Goal: Task Accomplishment & Management: Use online tool/utility

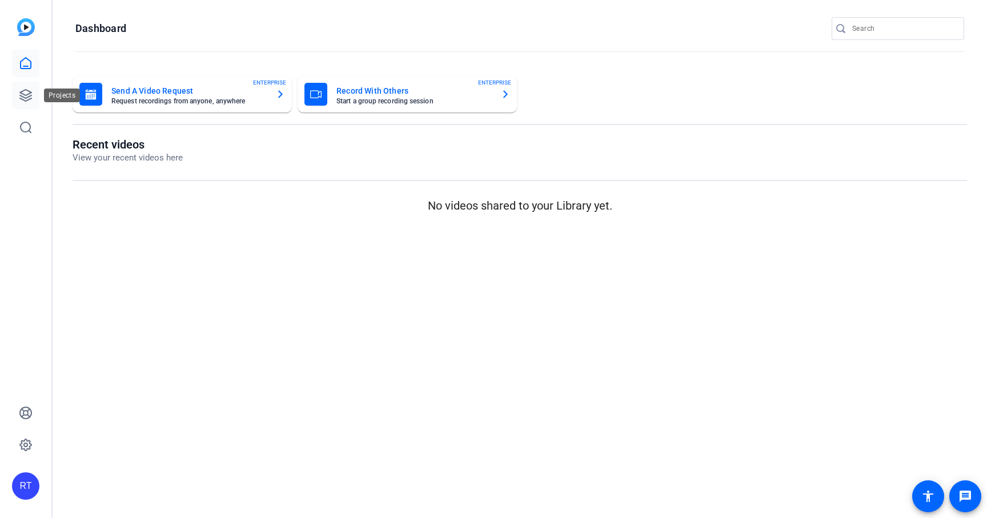
click at [21, 95] on icon at bounding box center [26, 96] width 14 height 14
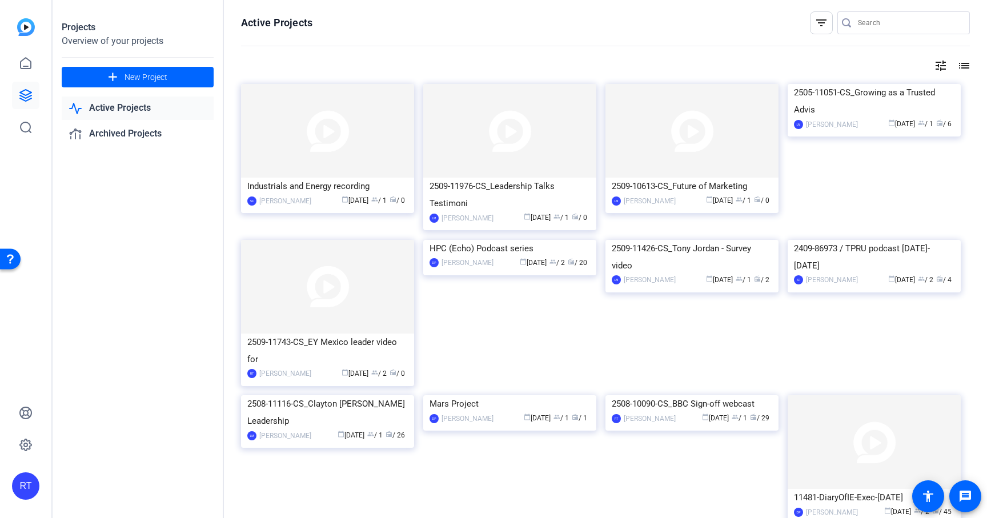
click at [881, 27] on input "Search" at bounding box center [909, 23] width 103 height 14
paste input "2509-10613-CS"
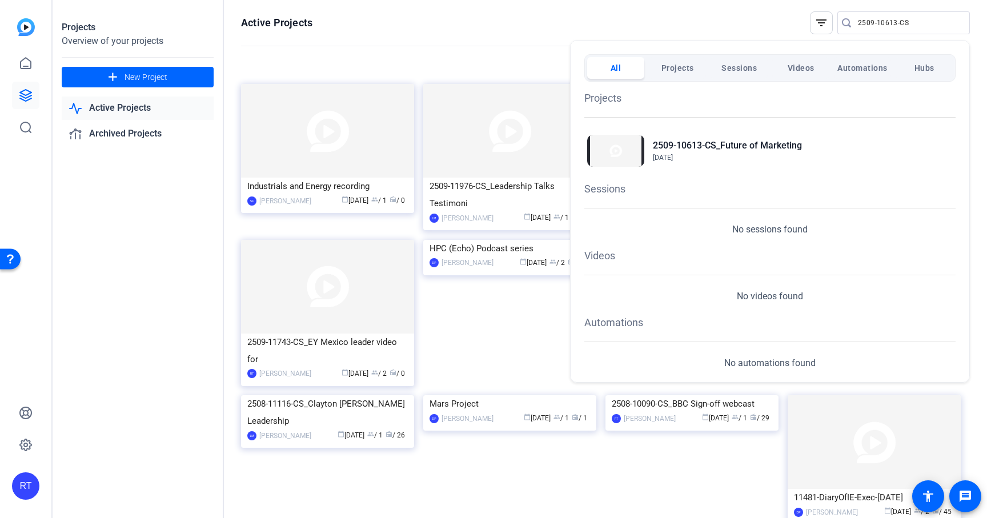
click at [868, 19] on div at bounding box center [493, 259] width 987 height 518
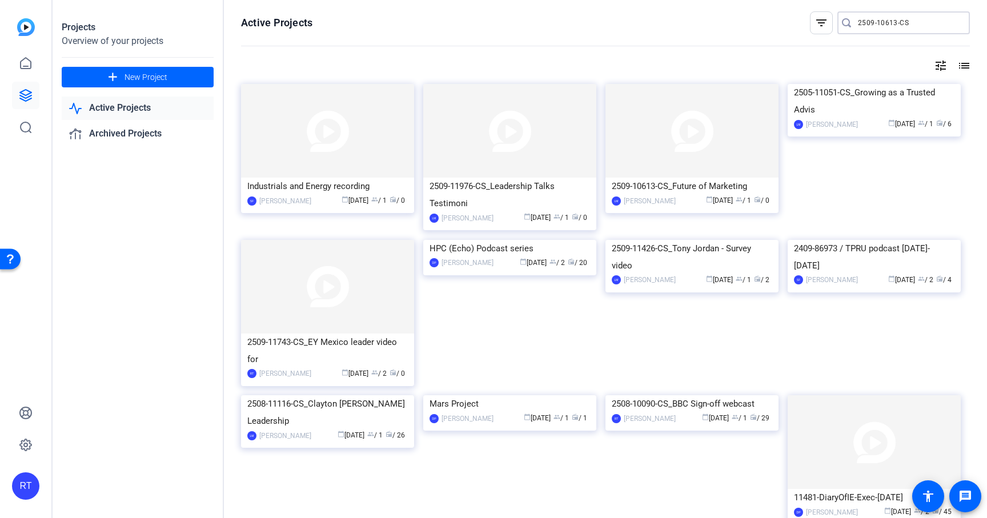
click at [868, 19] on input "2509-10613-CS" at bounding box center [909, 23] width 103 height 14
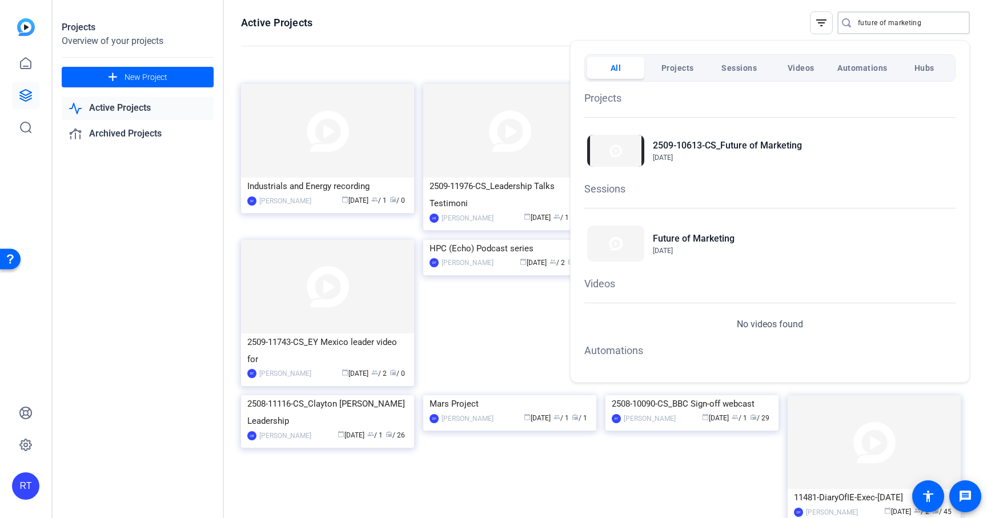
type input "future of marketing"
click at [611, 98] on h1 "Projects" at bounding box center [769, 97] width 371 height 15
click at [709, 143] on h2 "2509-10613-CS_Future of Marketing" at bounding box center [727, 146] width 149 height 14
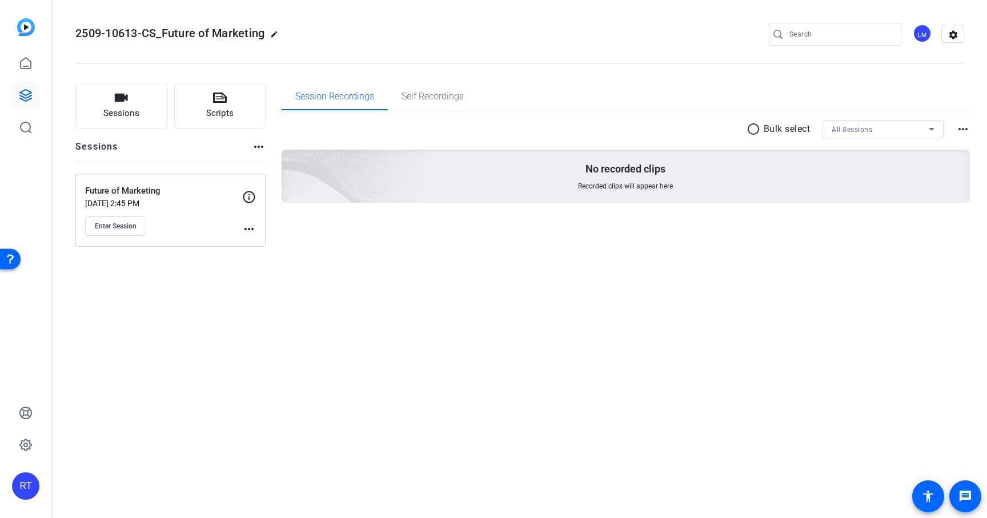
click at [246, 230] on mat-icon "more_horiz" at bounding box center [249, 229] width 14 height 14
click at [262, 245] on span "Edit Session" at bounding box center [277, 246] width 52 height 14
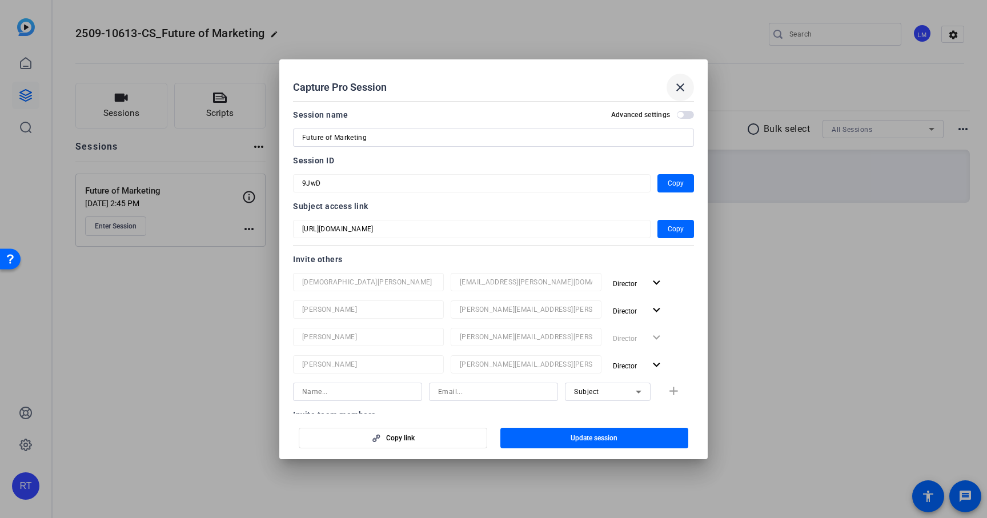
click at [675, 84] on mat-icon "close" at bounding box center [680, 88] width 14 height 14
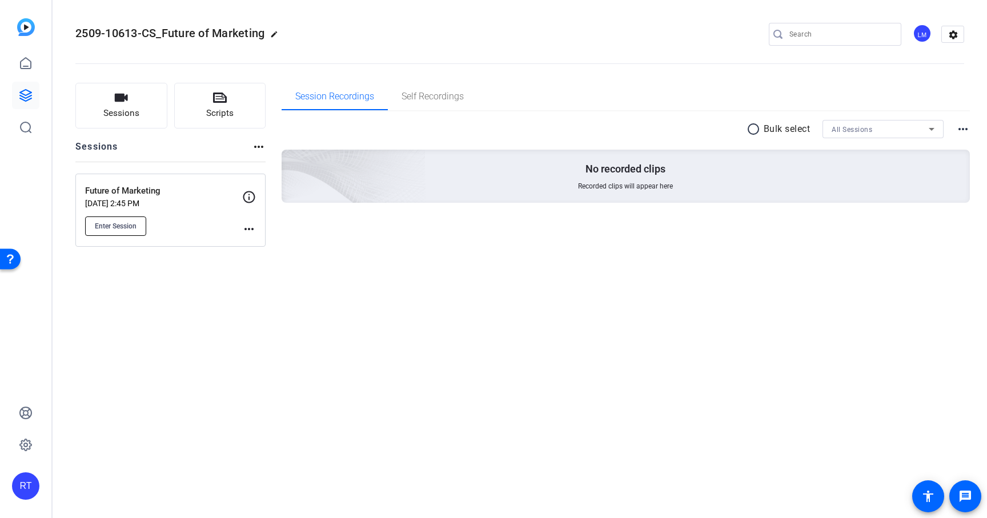
click at [115, 224] on span "Enter Session" at bounding box center [116, 226] width 42 height 9
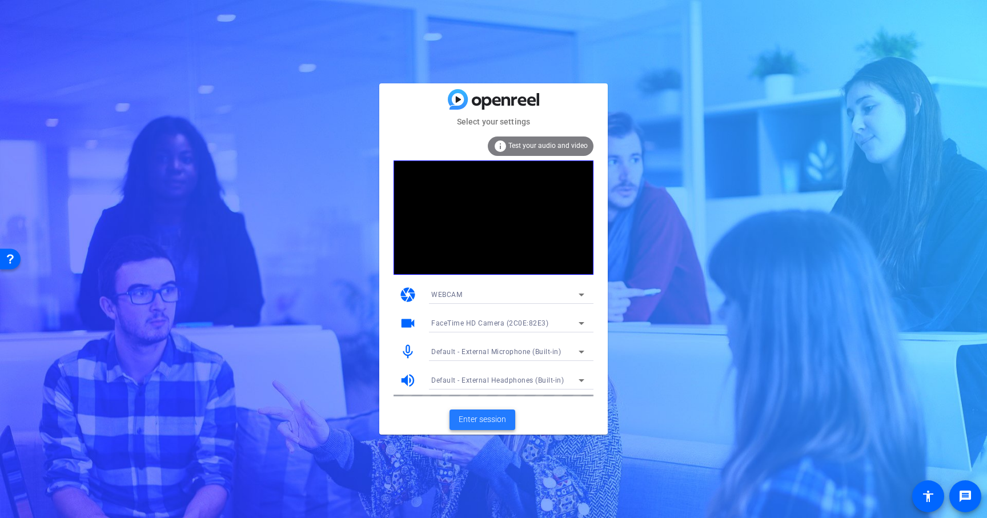
click at [481, 418] on span "Enter session" at bounding box center [482, 420] width 47 height 12
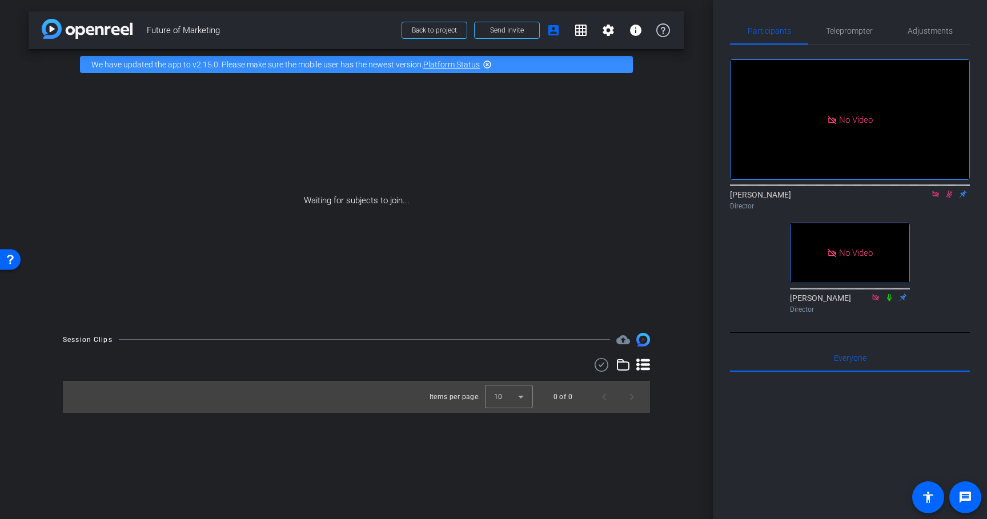
click at [945, 198] on icon at bounding box center [949, 194] width 9 height 8
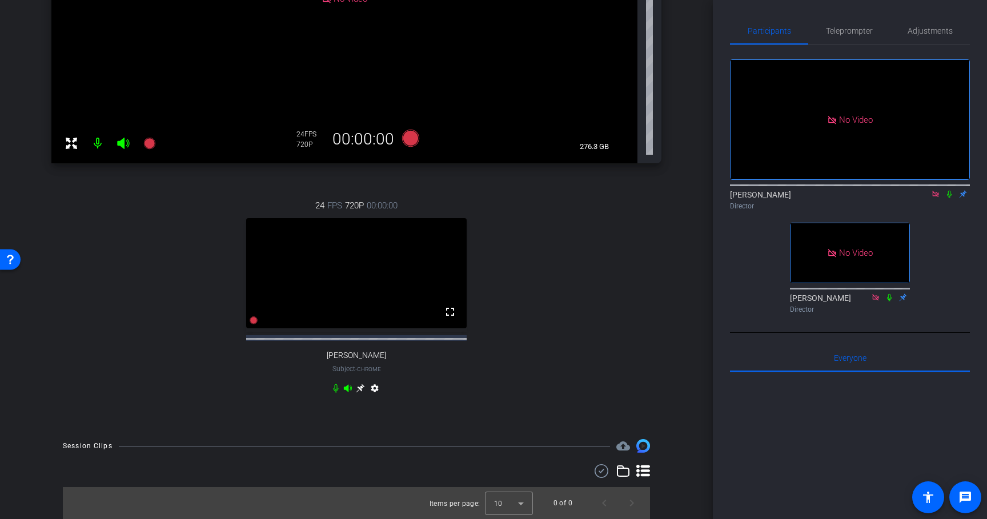
scroll to position [295, 0]
click at [360, 387] on icon at bounding box center [360, 388] width 9 height 9
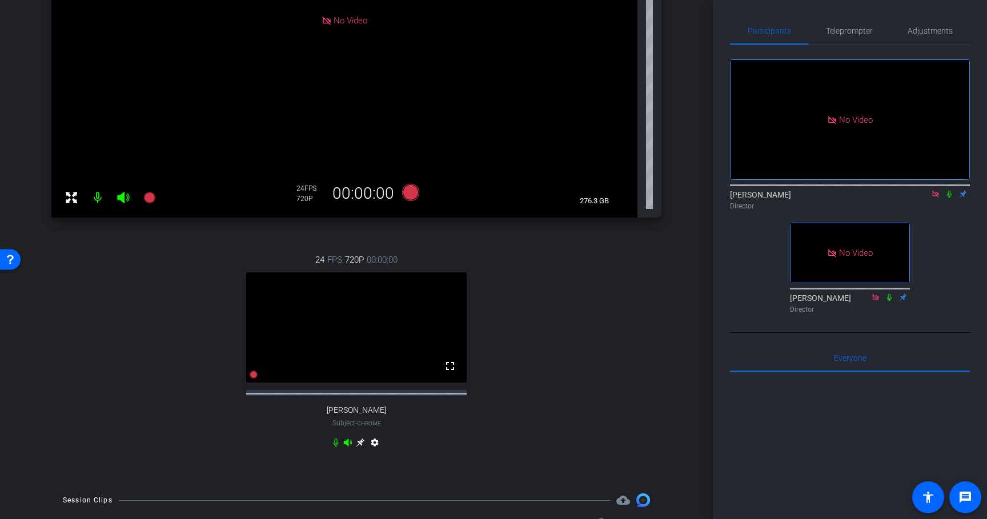
click at [360, 447] on icon at bounding box center [360, 442] width 9 height 9
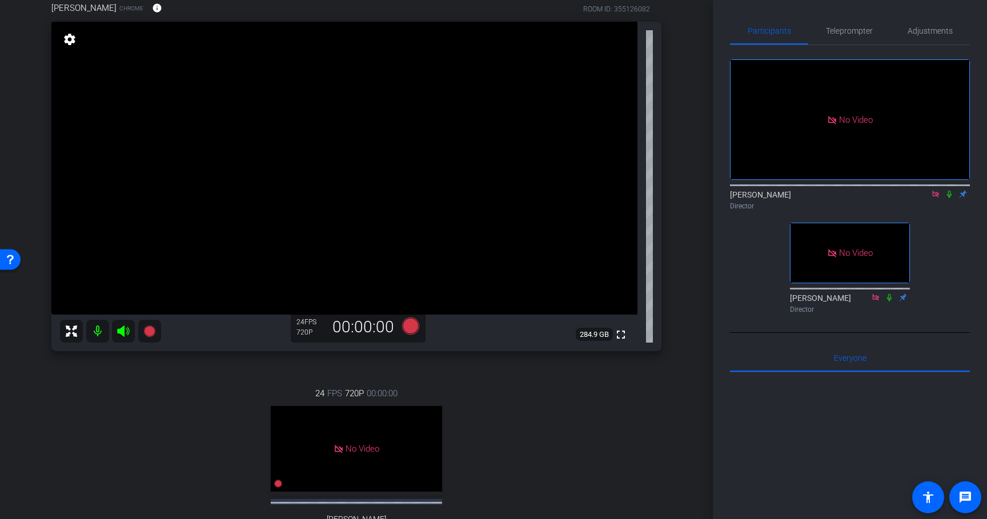
scroll to position [81, 0]
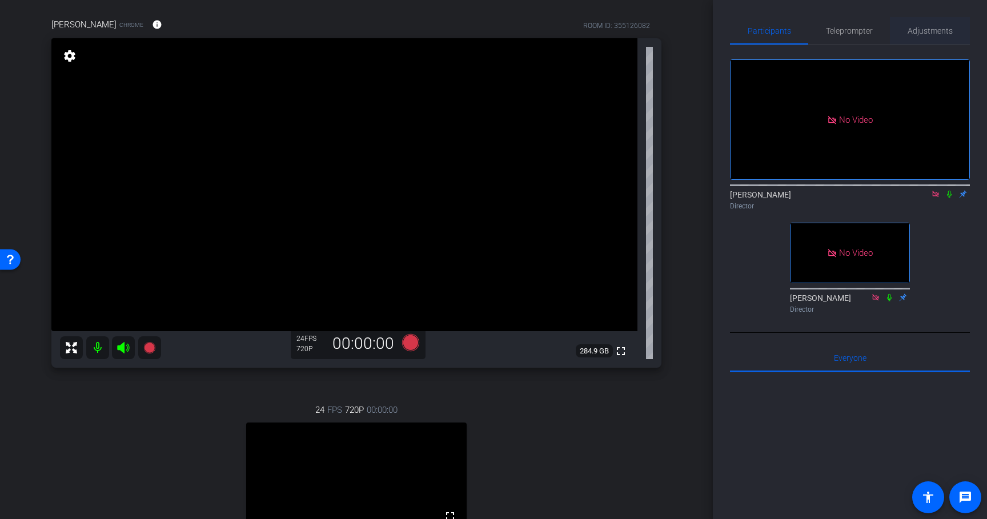
click at [934, 32] on span "Adjustments" at bounding box center [930, 31] width 45 height 8
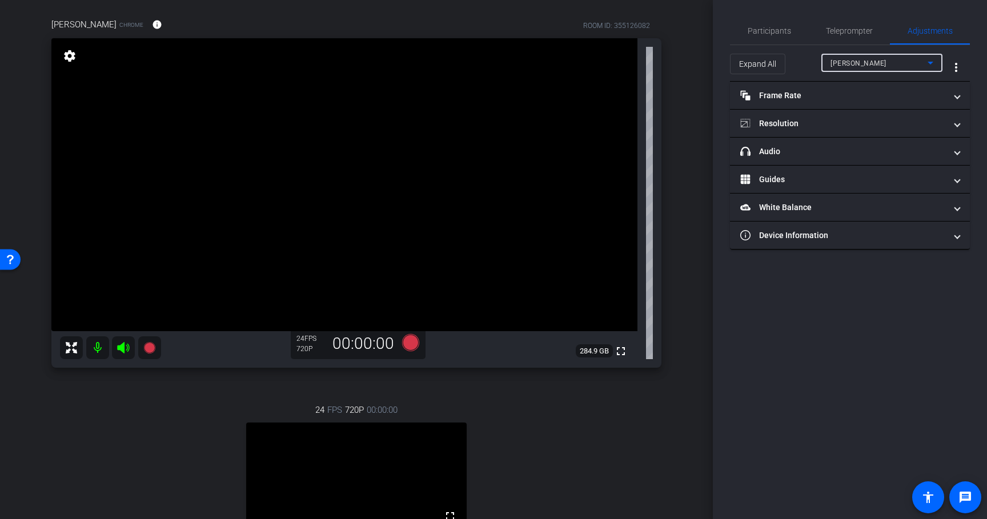
click at [882, 69] on div "[PERSON_NAME]" at bounding box center [878, 63] width 97 height 14
click at [870, 103] on span "[PERSON_NAME]" at bounding box center [859, 104] width 58 height 14
click at [835, 103] on mat-expansion-panel-header "Frame Rate Frame Rate" at bounding box center [850, 95] width 240 height 27
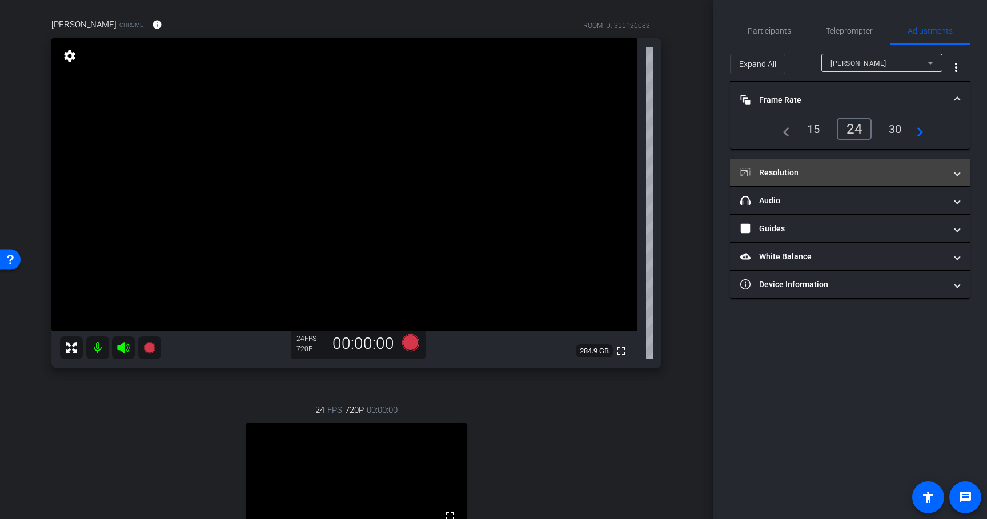
click at [838, 170] on mat-panel-title "Resolution" at bounding box center [843, 173] width 206 height 12
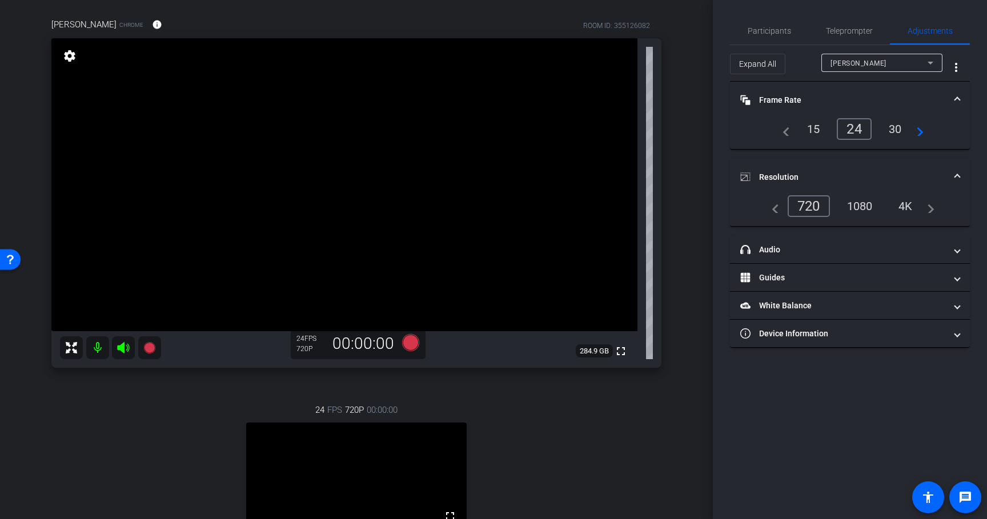
click at [894, 130] on div "30" at bounding box center [895, 128] width 30 height 19
click at [860, 208] on div "1080" at bounding box center [859, 205] width 43 height 19
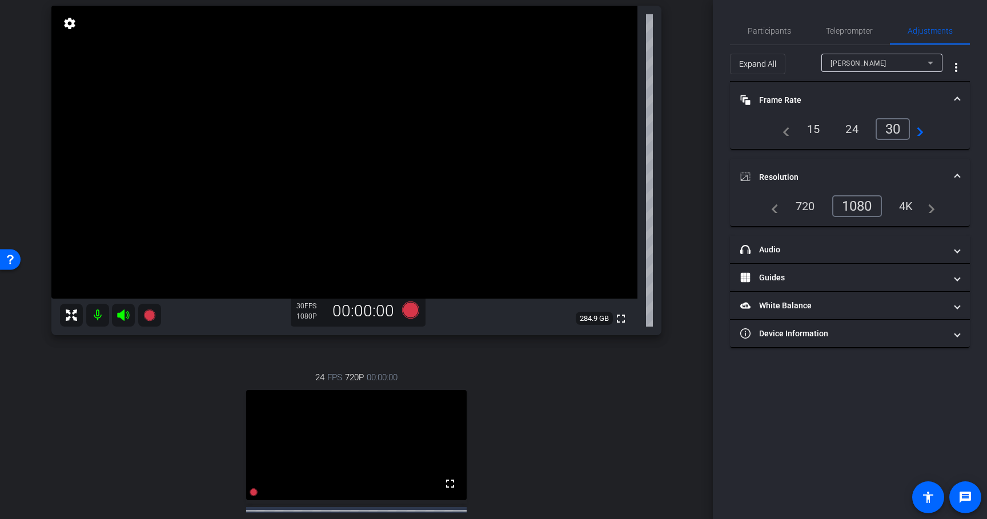
scroll to position [122, 0]
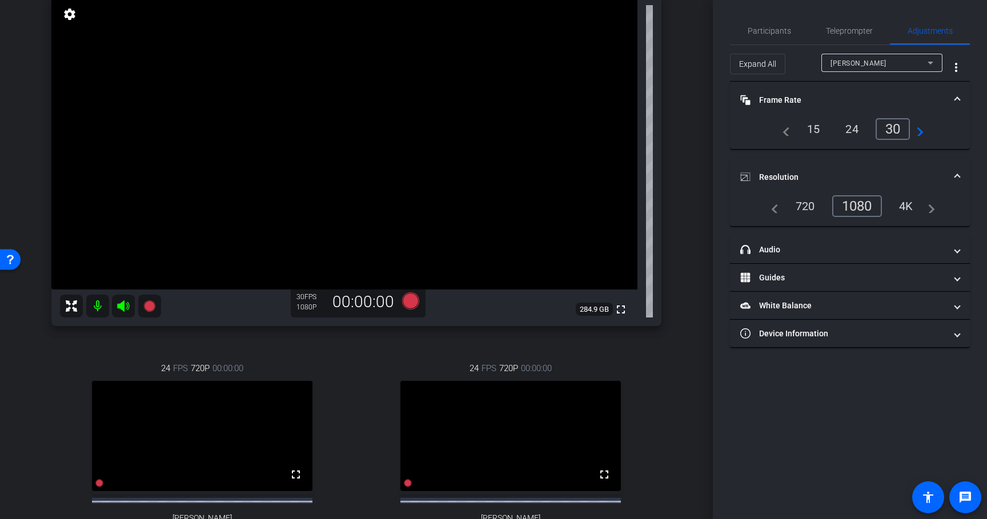
click at [687, 346] on div "arrow_back Future of Marketing Back to project Send invite account_box grid_on …" at bounding box center [356, 137] width 713 height 519
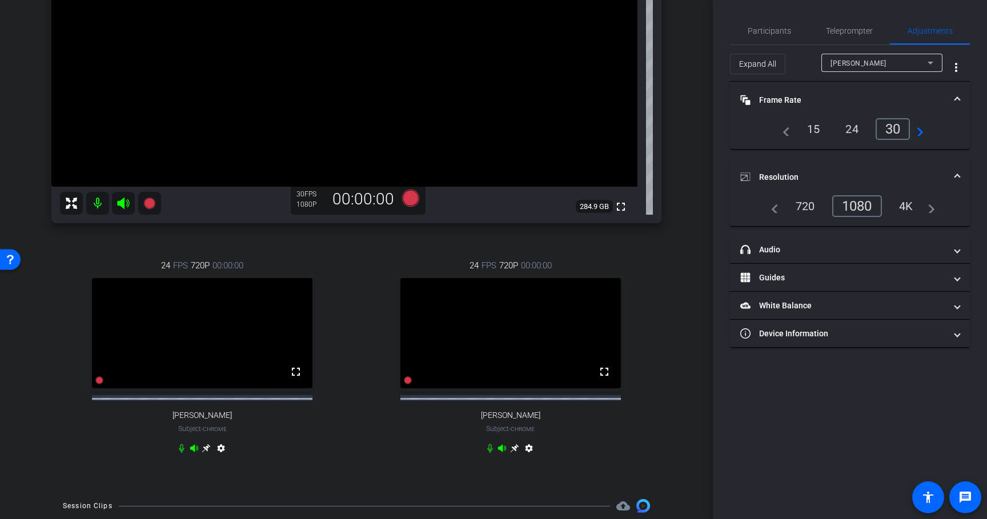
scroll to position [224, 0]
click at [885, 62] on div "[PERSON_NAME]" at bounding box center [878, 63] width 97 height 14
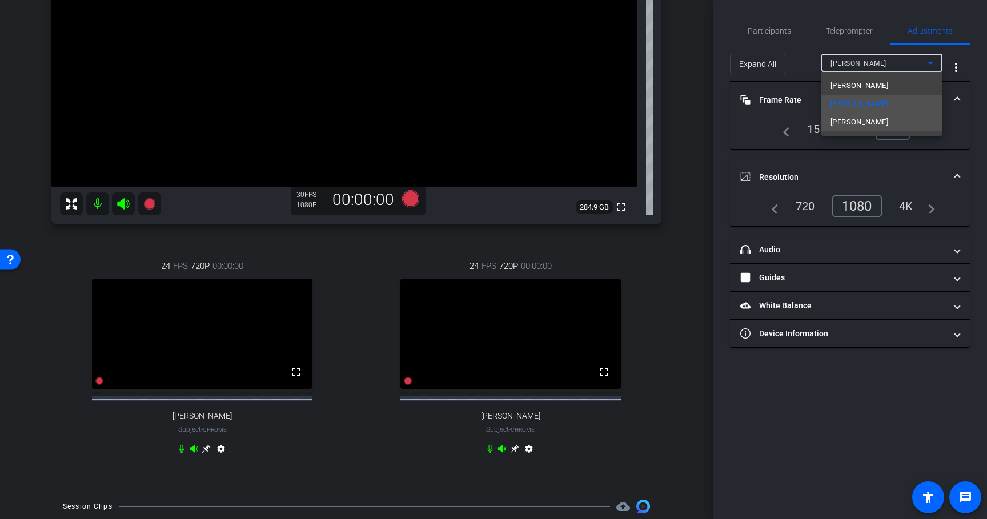
click at [871, 121] on span "[PERSON_NAME]" at bounding box center [859, 122] width 58 height 14
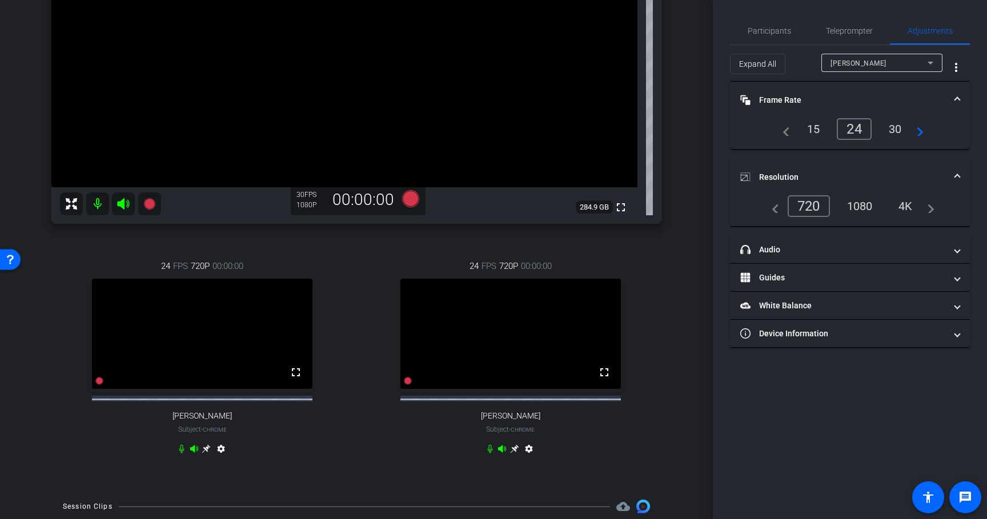
click at [896, 130] on div "30" at bounding box center [895, 128] width 30 height 19
click at [869, 206] on div "1080" at bounding box center [859, 205] width 43 height 19
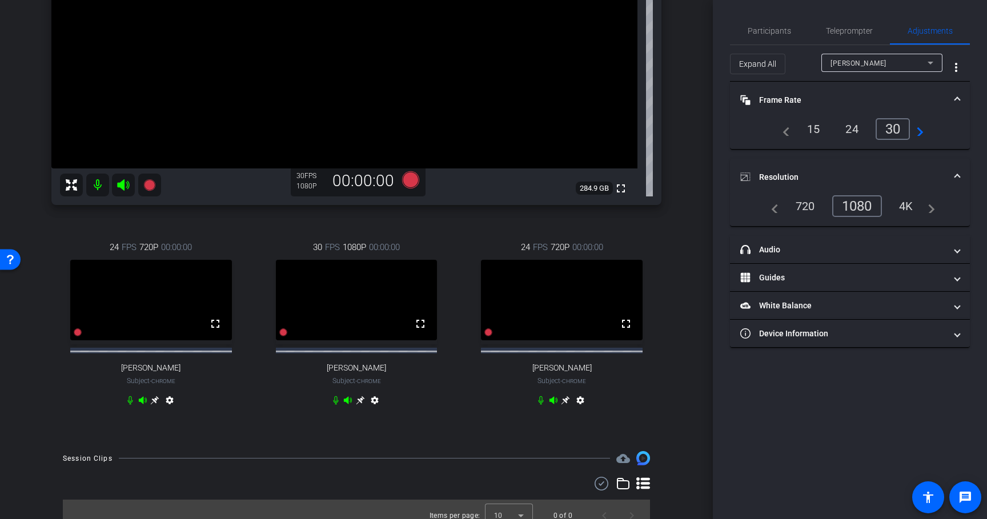
scroll to position [235, 0]
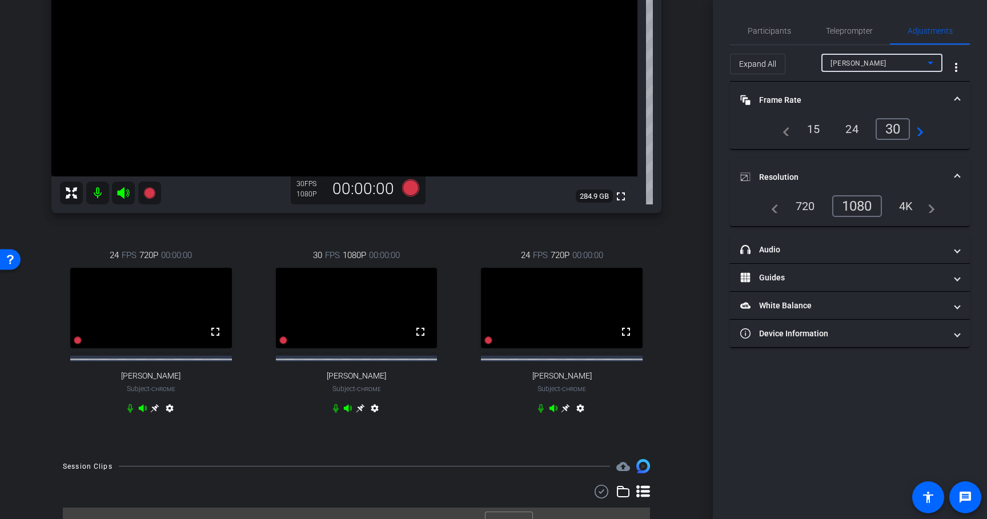
click at [892, 69] on div "[PERSON_NAME]" at bounding box center [878, 63] width 97 height 14
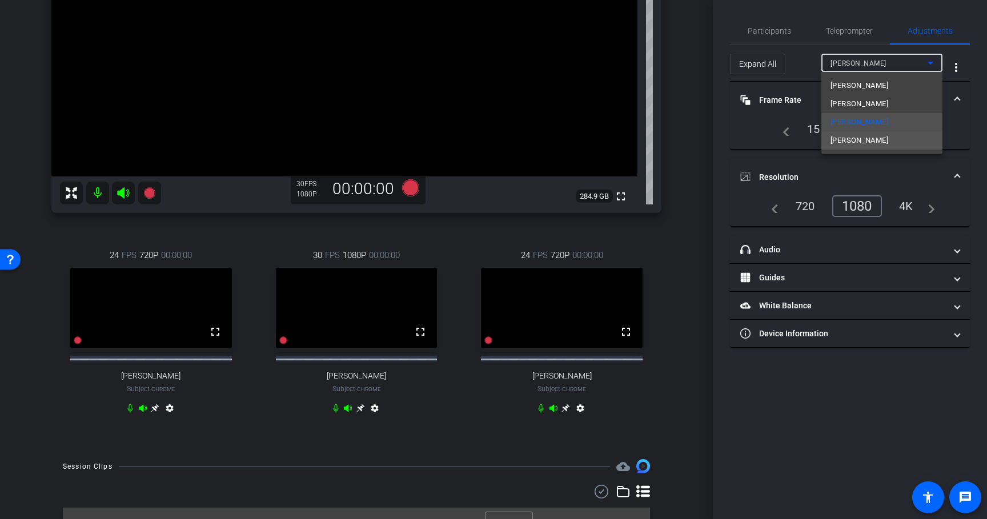
click at [867, 136] on span "[PERSON_NAME]" at bounding box center [859, 141] width 58 height 14
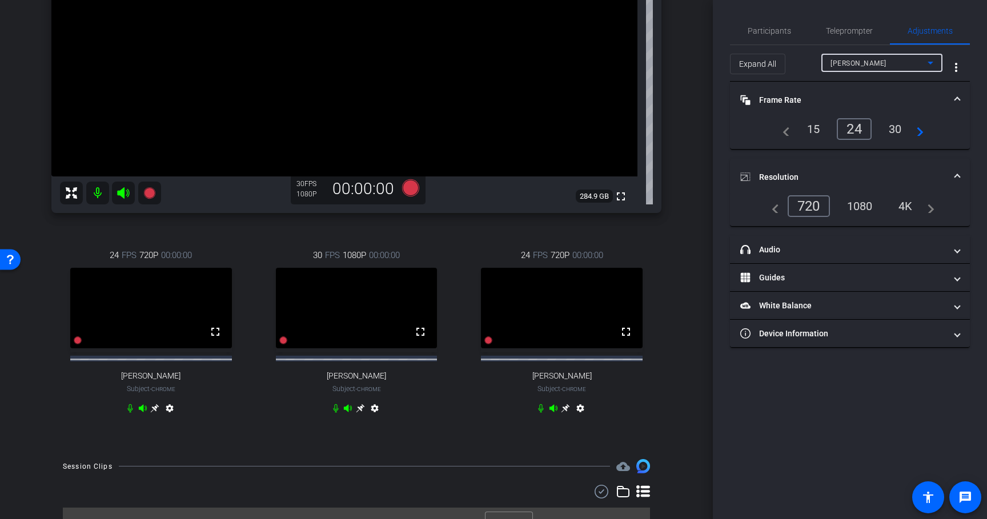
click at [894, 131] on div "30" at bounding box center [895, 128] width 30 height 19
click at [862, 204] on div "1080" at bounding box center [859, 205] width 43 height 19
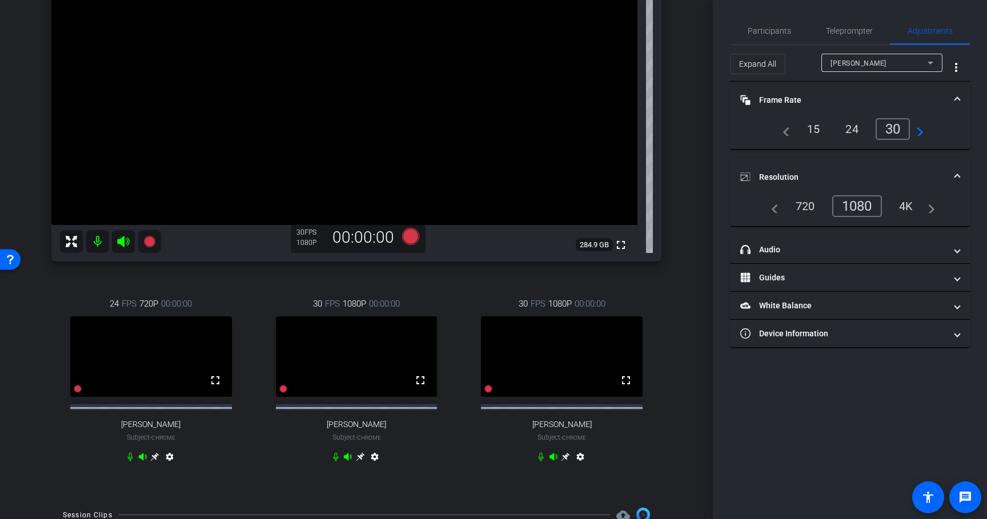
scroll to position [200, 0]
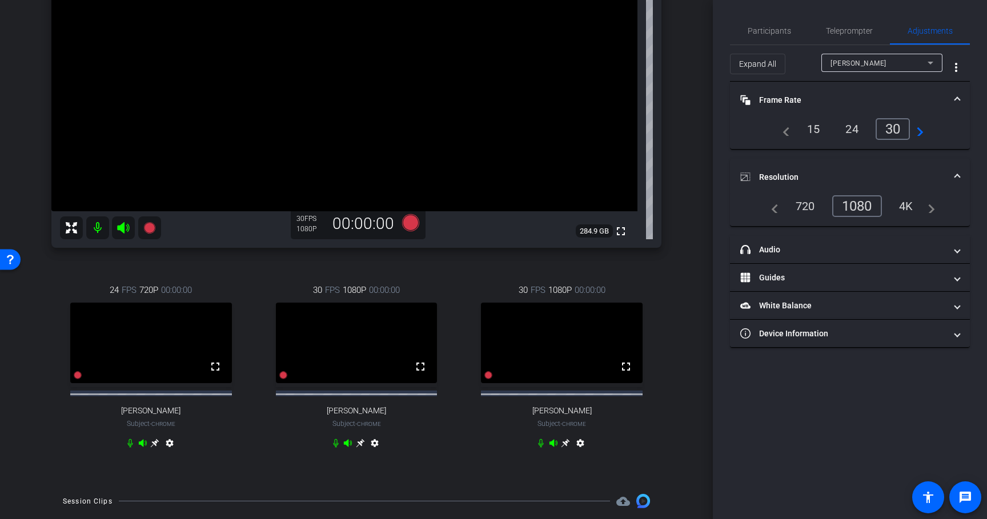
click at [689, 316] on div "arrow_back Future of Marketing Back to project Send invite account_box grid_on …" at bounding box center [356, 59] width 713 height 519
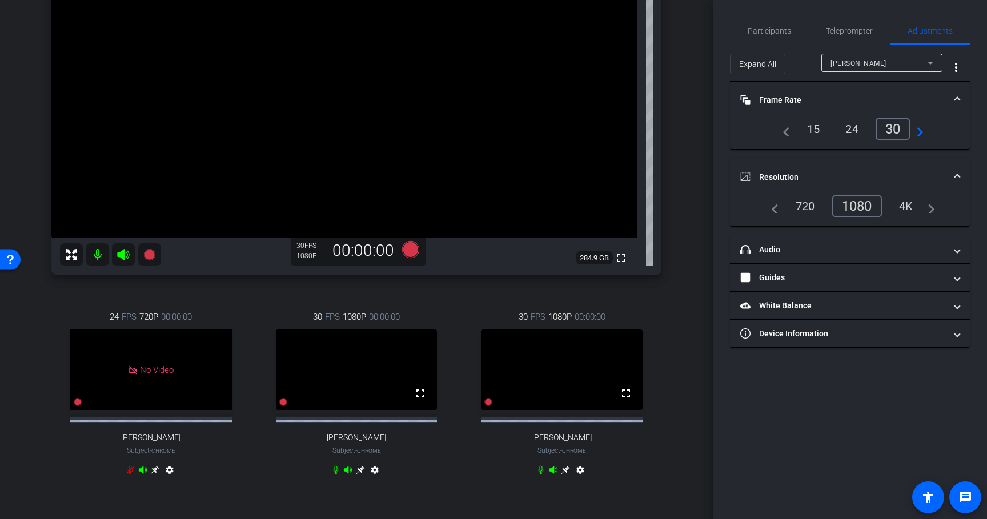
scroll to position [174, 0]
click at [565, 474] on icon at bounding box center [565, 469] width 9 height 9
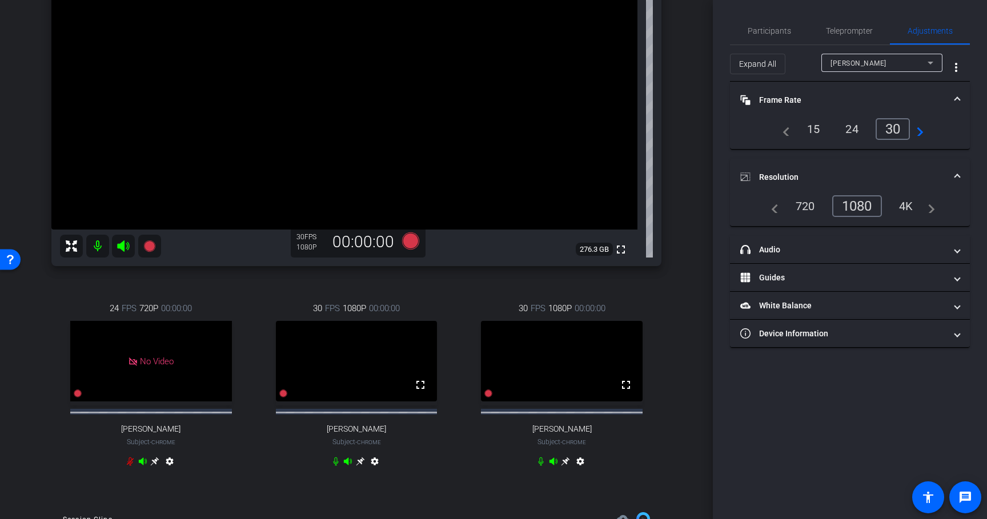
scroll to position [173, 0]
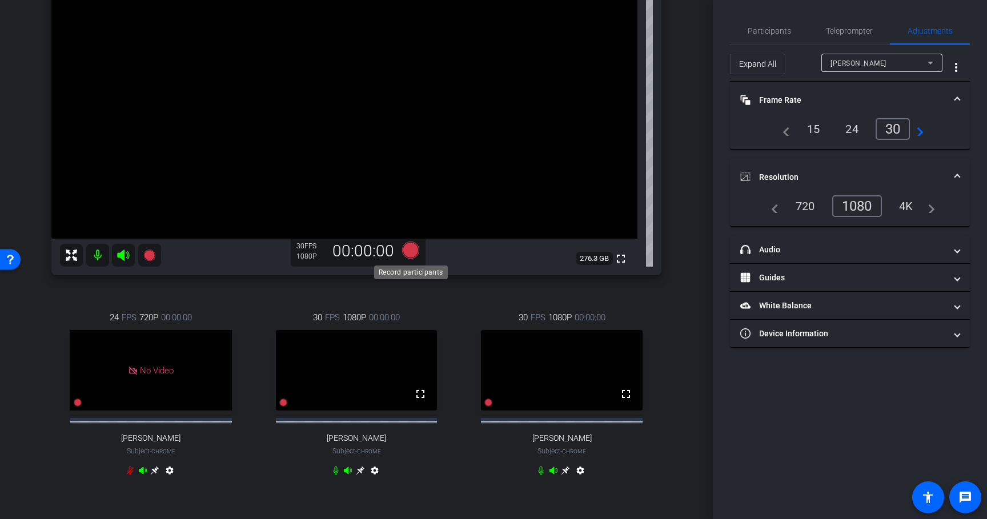
click at [407, 246] on icon at bounding box center [410, 250] width 17 height 17
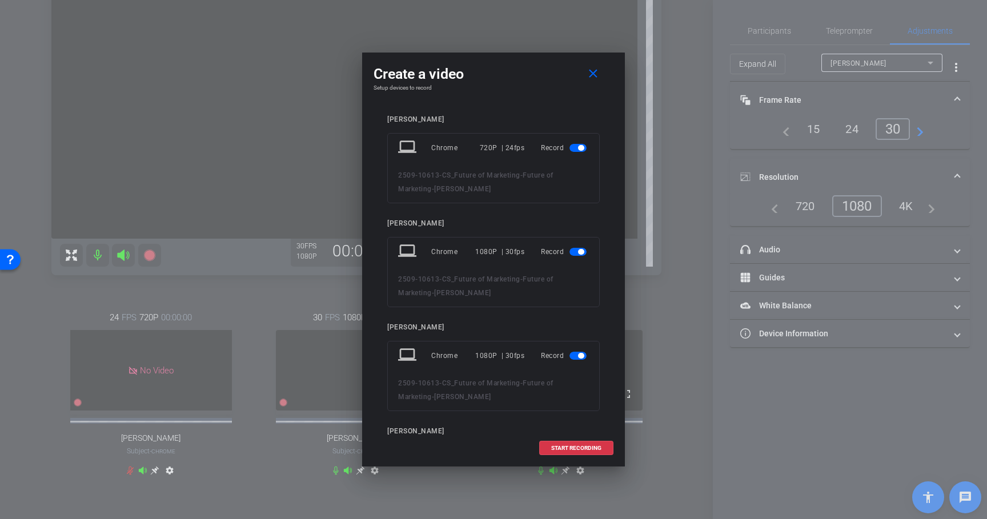
click at [576, 150] on span "button" at bounding box center [577, 148] width 17 height 8
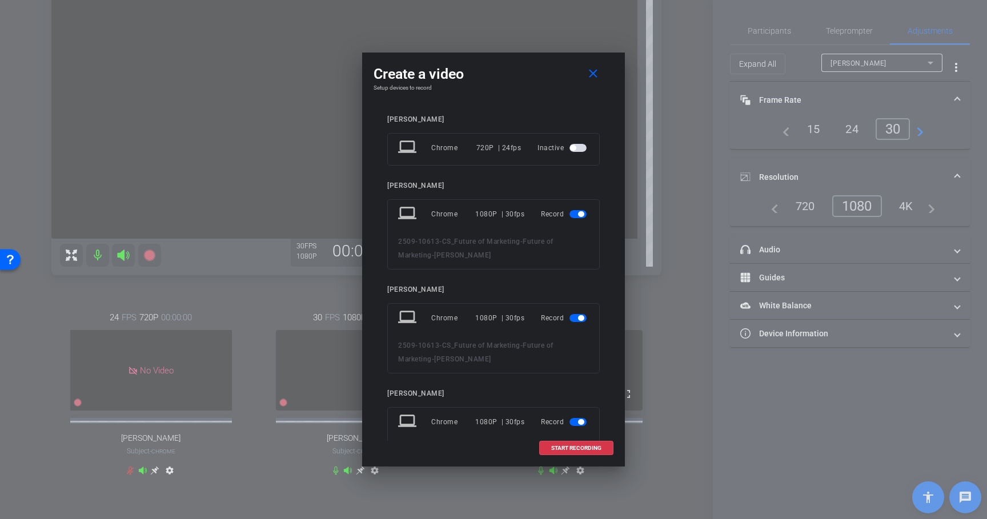
click at [575, 213] on span "button" at bounding box center [577, 214] width 17 height 8
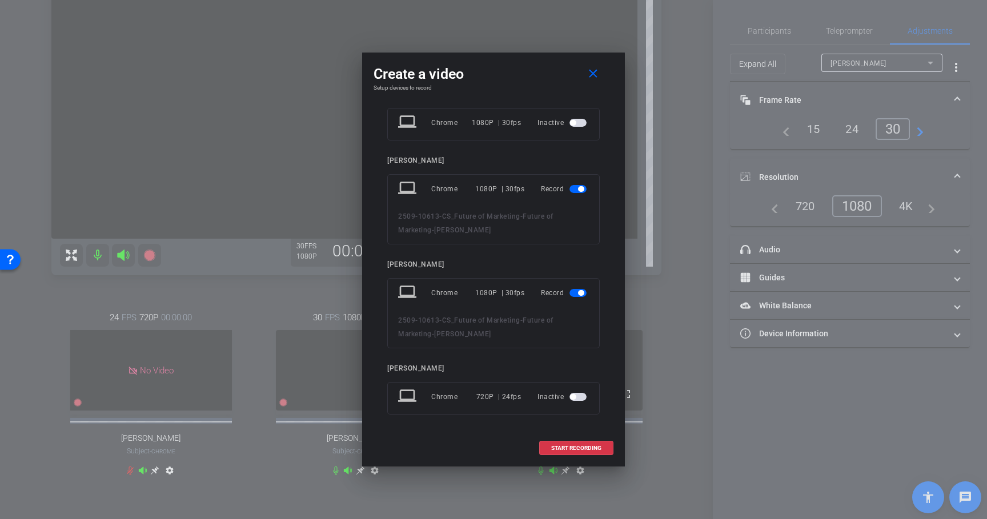
scroll to position [92, 0]
click at [572, 447] on span "START RECORDING" at bounding box center [576, 448] width 50 height 6
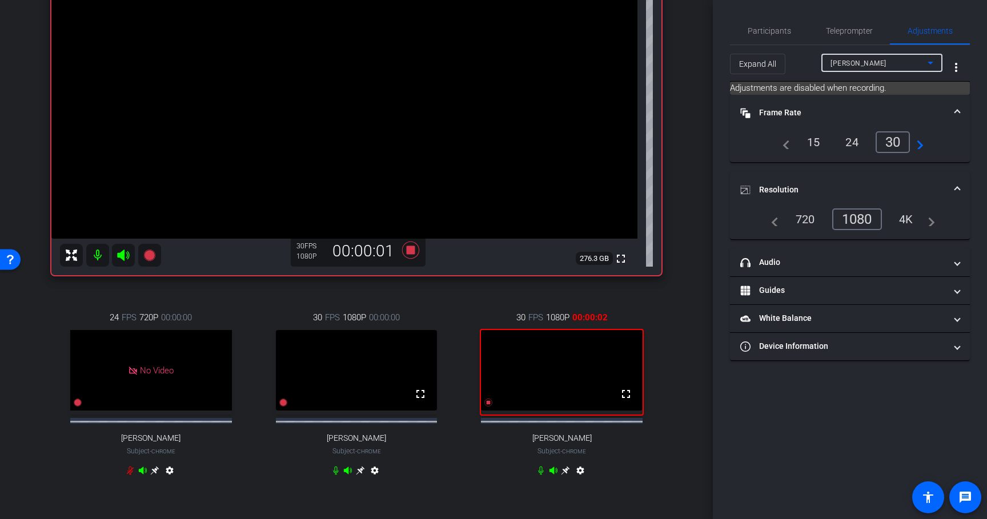
click at [933, 65] on icon at bounding box center [931, 63] width 14 height 14
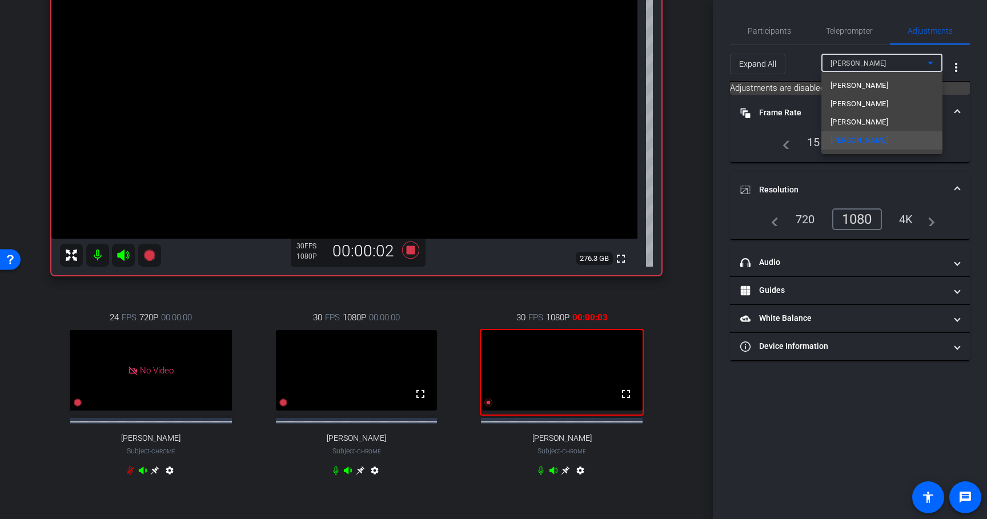
click at [784, 28] on div at bounding box center [493, 259] width 987 height 519
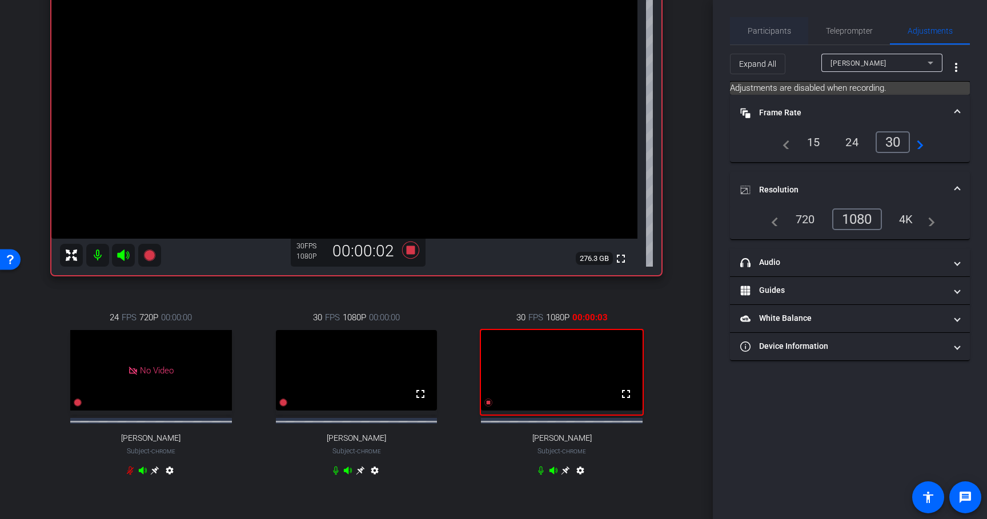
click at [784, 28] on span "Participants" at bounding box center [769, 31] width 43 height 8
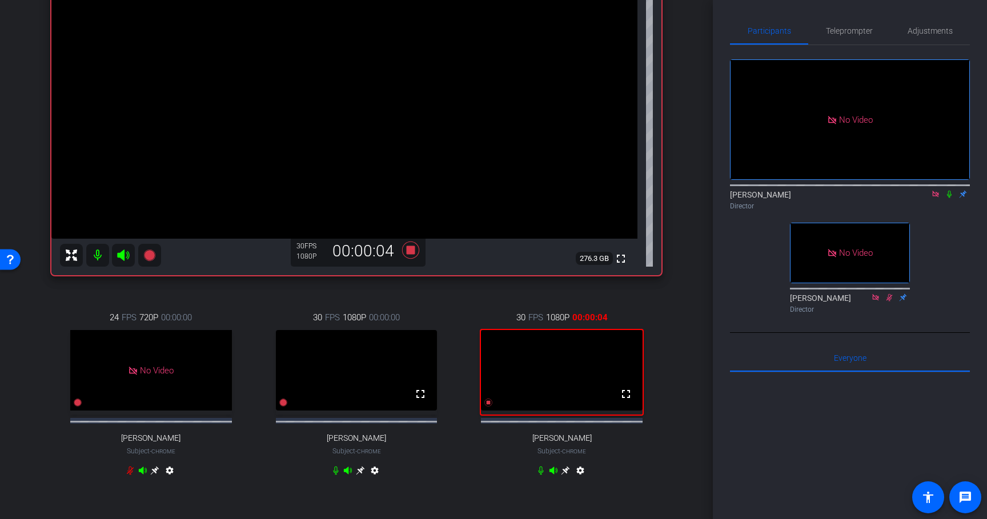
click at [949, 190] on icon at bounding box center [949, 194] width 9 height 8
click at [949, 191] on icon at bounding box center [949, 194] width 6 height 7
click at [950, 191] on icon at bounding box center [949, 194] width 5 height 7
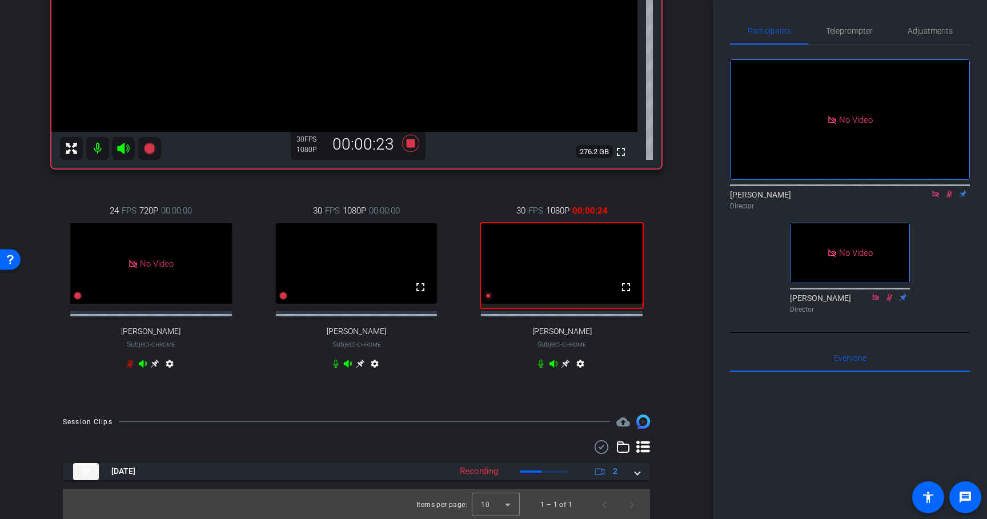
scroll to position [291, 0]
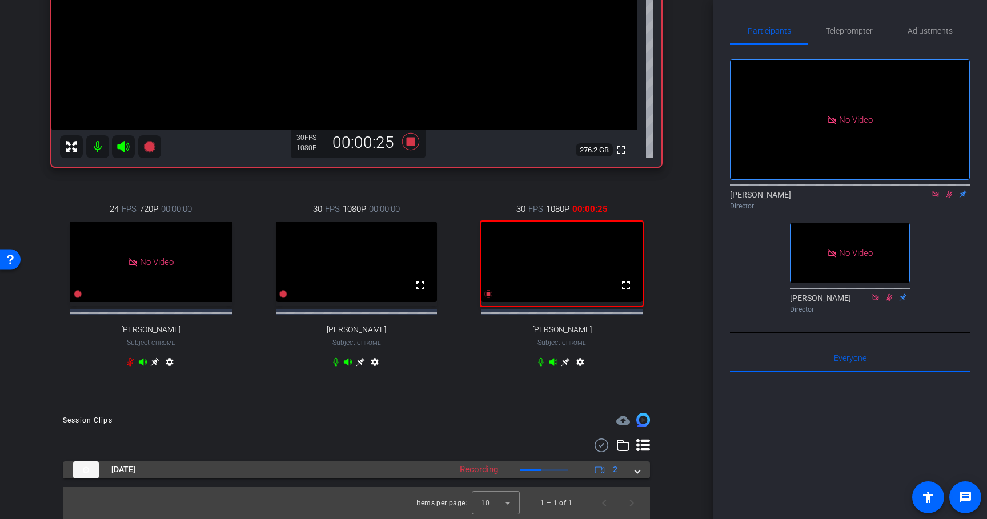
click at [640, 470] on span at bounding box center [637, 470] width 5 height 12
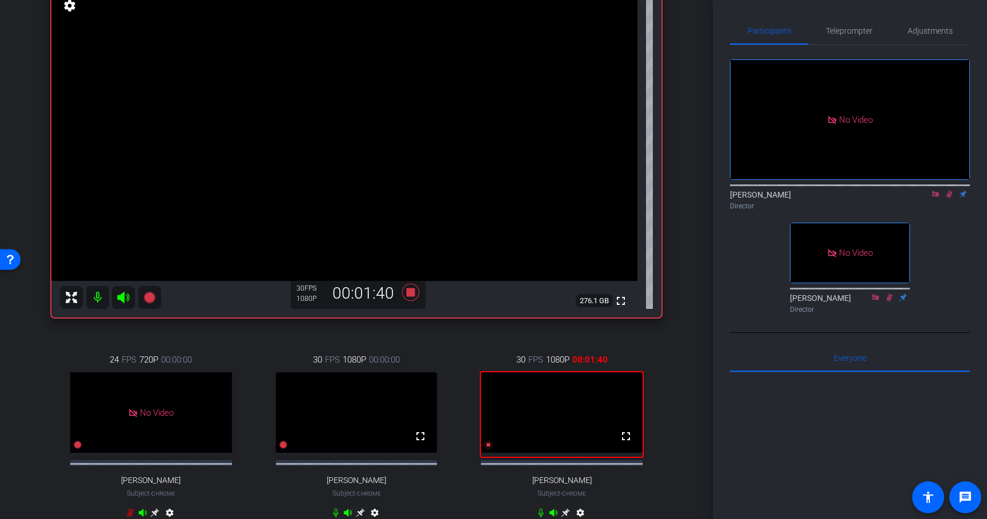
scroll to position [125, 0]
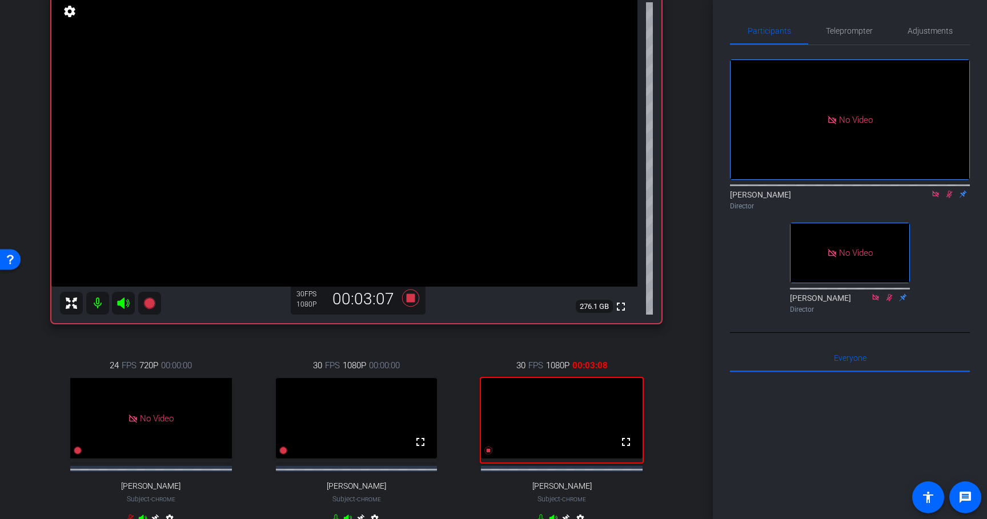
click at [419, 335] on div "[PERSON_NAME] Chrome info ROOM ID: 355126082 fullscreen settings 276.1 GB 30 FP…" at bounding box center [357, 256] width 656 height 603
click at [415, 297] on icon at bounding box center [410, 298] width 27 height 21
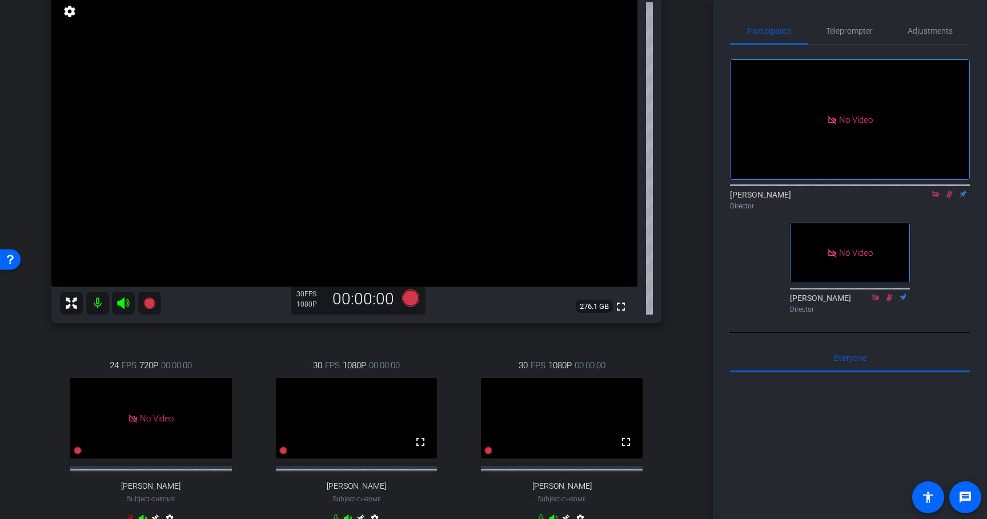
click at [950, 191] on icon at bounding box center [949, 194] width 6 height 7
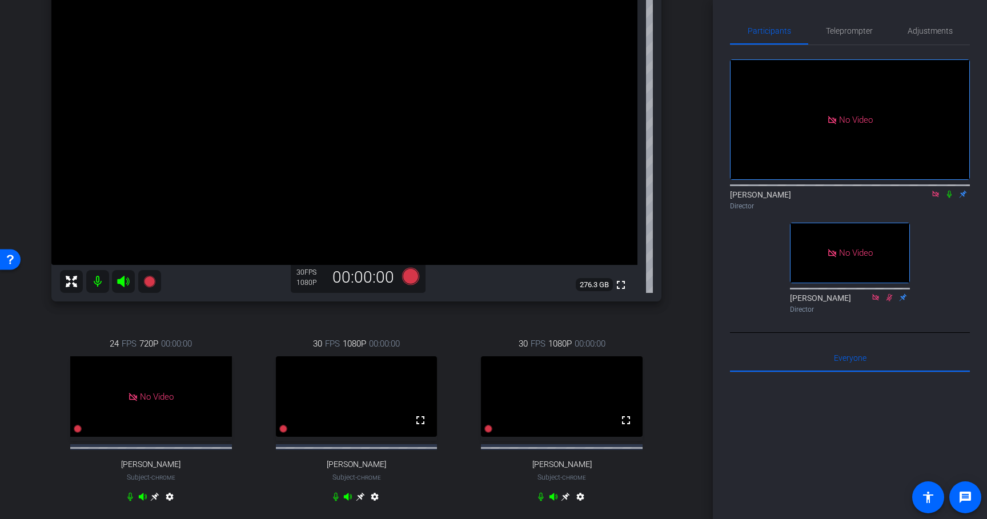
scroll to position [146, 0]
click at [415, 282] on icon at bounding box center [410, 277] width 17 height 17
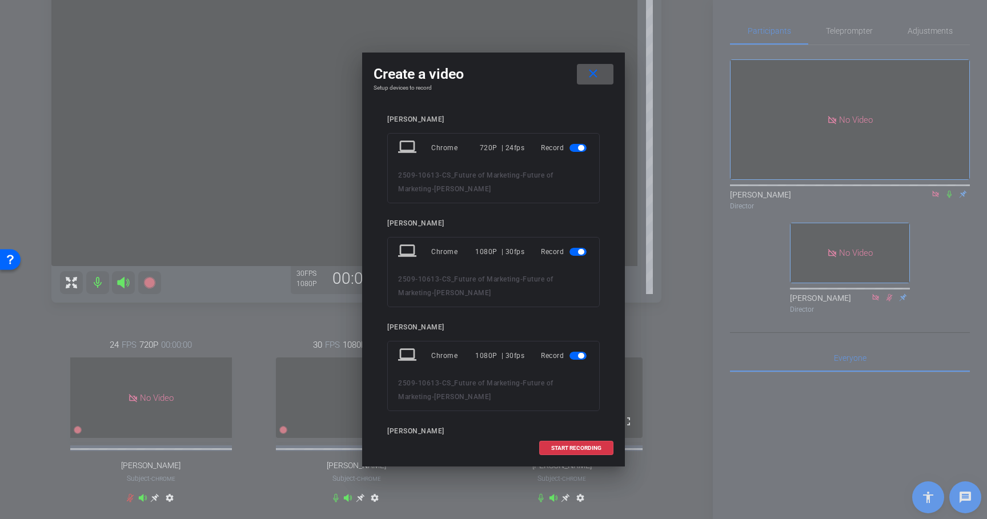
click at [573, 151] on span "button" at bounding box center [577, 148] width 17 height 8
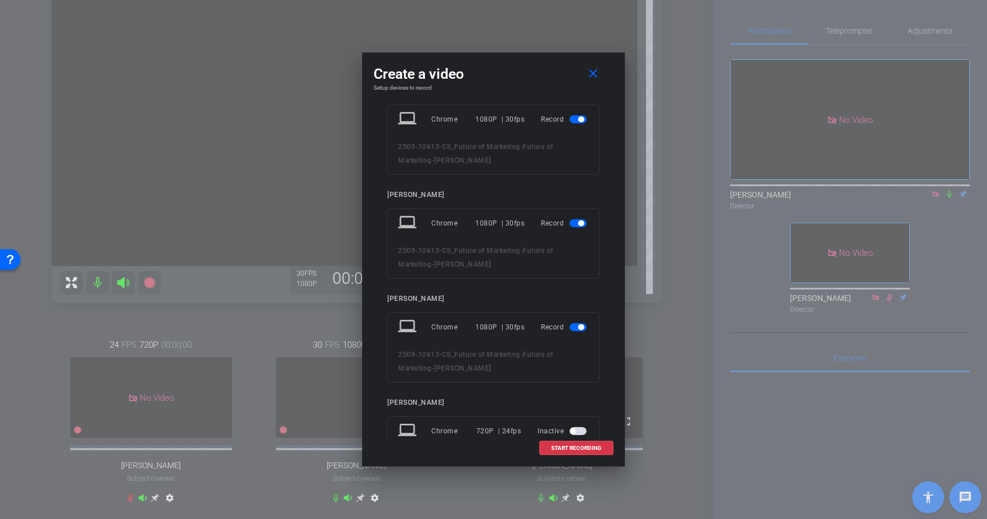
scroll to position [105, 0]
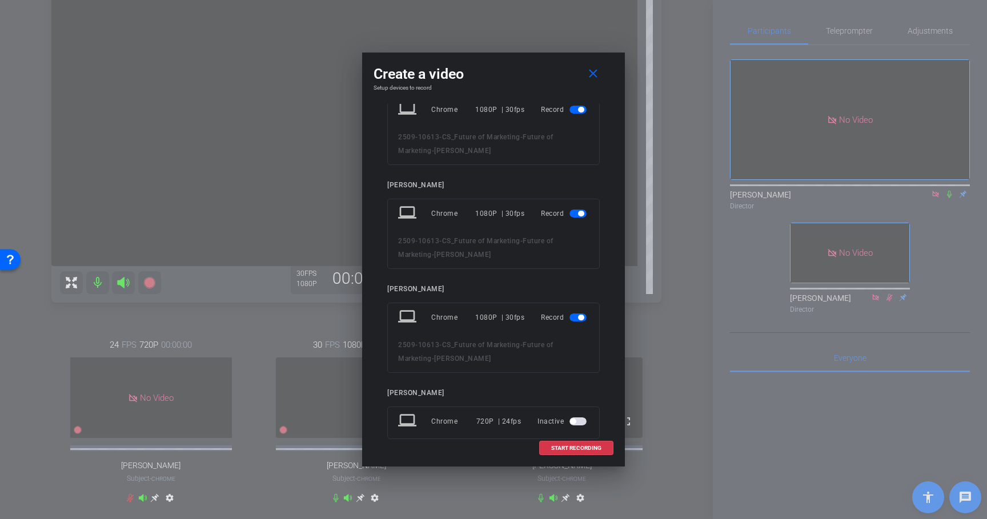
click at [578, 317] on span "button" at bounding box center [581, 318] width 6 height 6
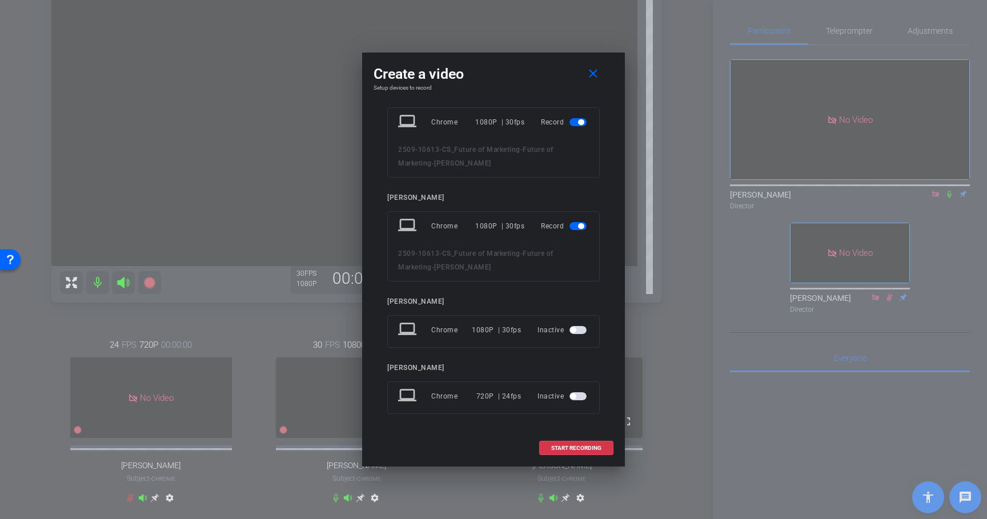
scroll to position [0, 0]
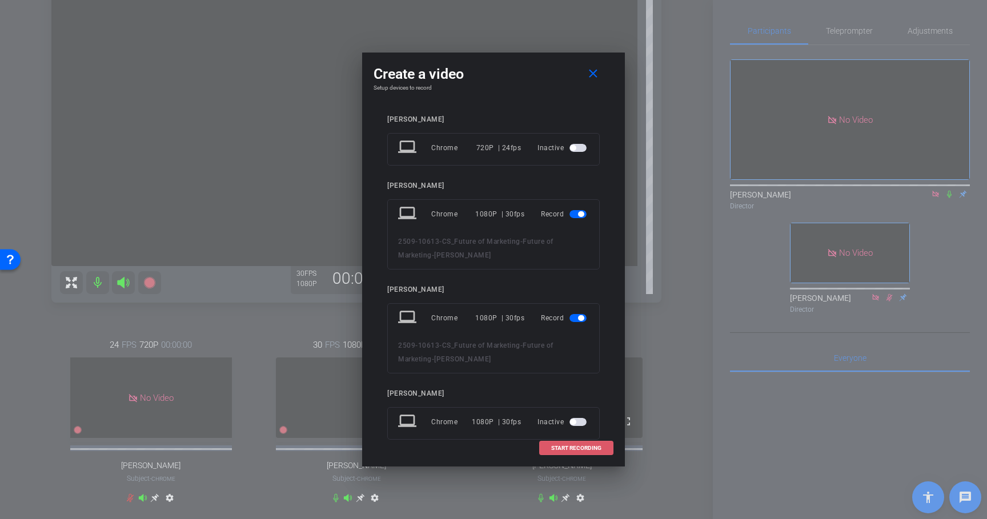
click at [576, 447] on span "START RECORDING" at bounding box center [576, 448] width 50 height 6
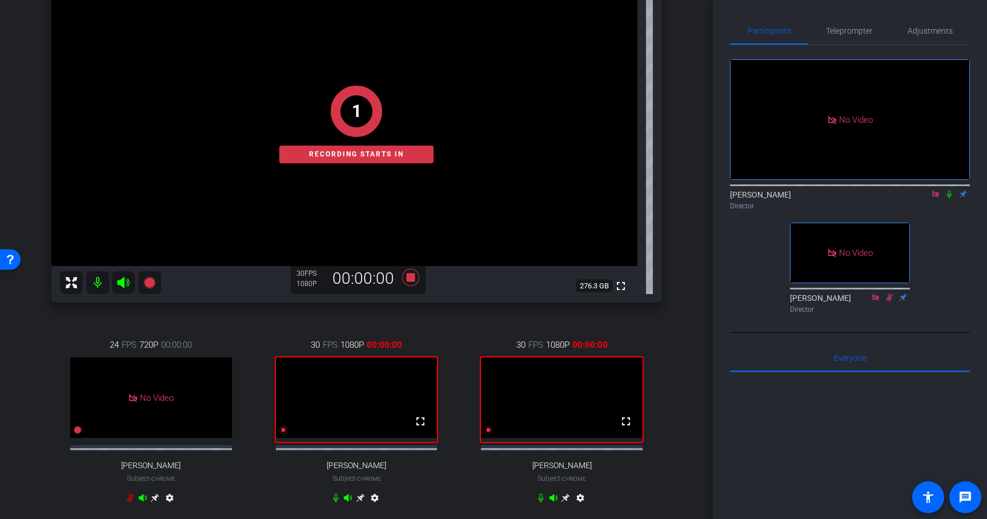
click at [414, 288] on div "1 Recording starts in" at bounding box center [356, 124] width 610 height 357
click at [414, 287] on div "1 Recording starts in" at bounding box center [356, 124] width 610 height 357
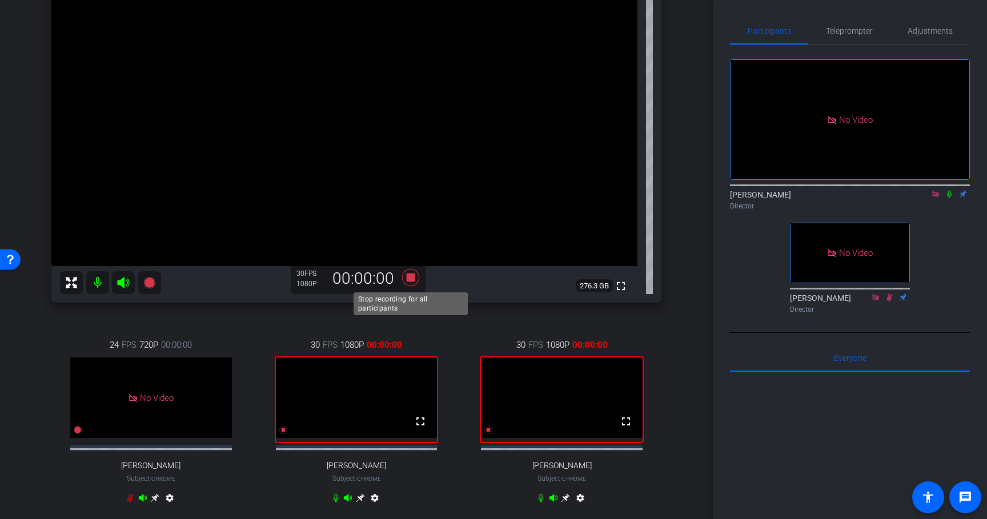
click at [412, 278] on icon at bounding box center [410, 277] width 17 height 17
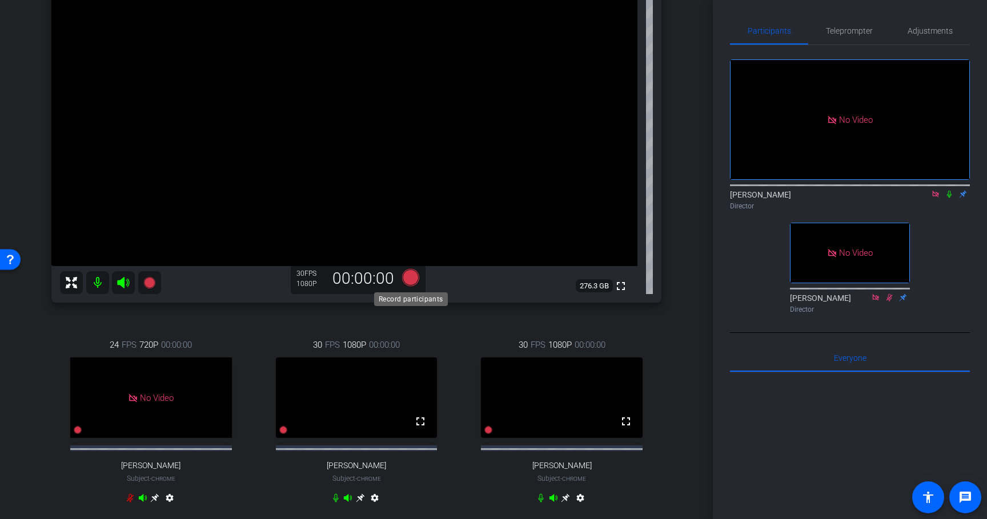
click at [410, 275] on icon at bounding box center [410, 277] width 17 height 17
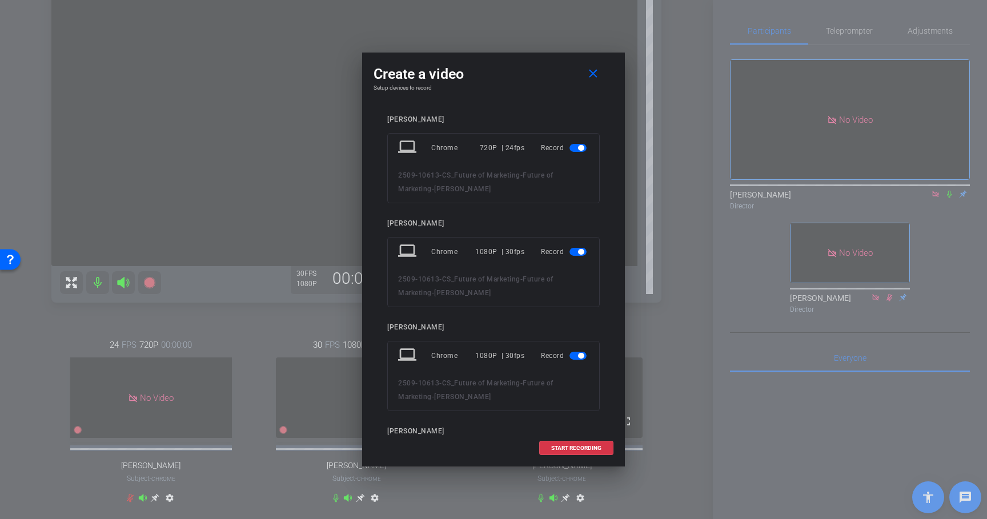
click at [575, 145] on span "button" at bounding box center [577, 148] width 17 height 8
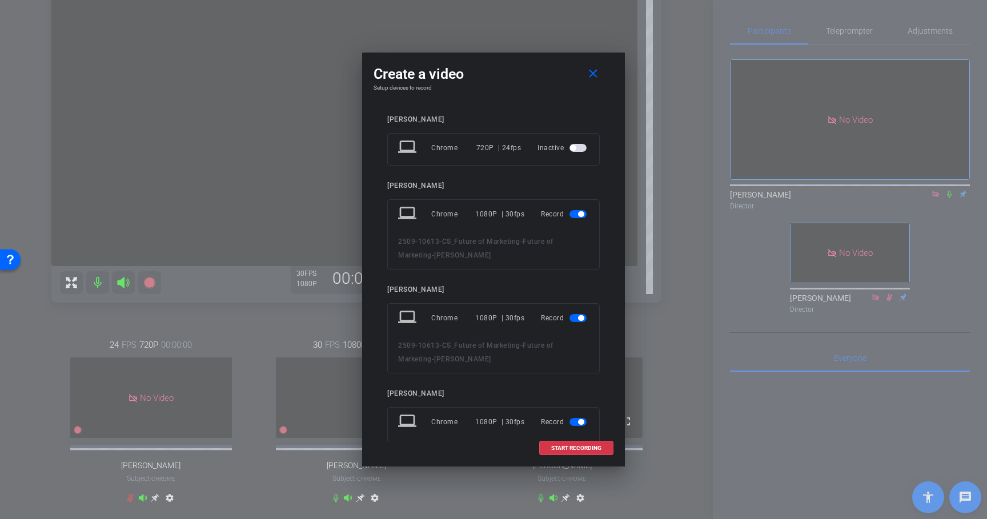
click at [584, 316] on span "button" at bounding box center [577, 318] width 17 height 8
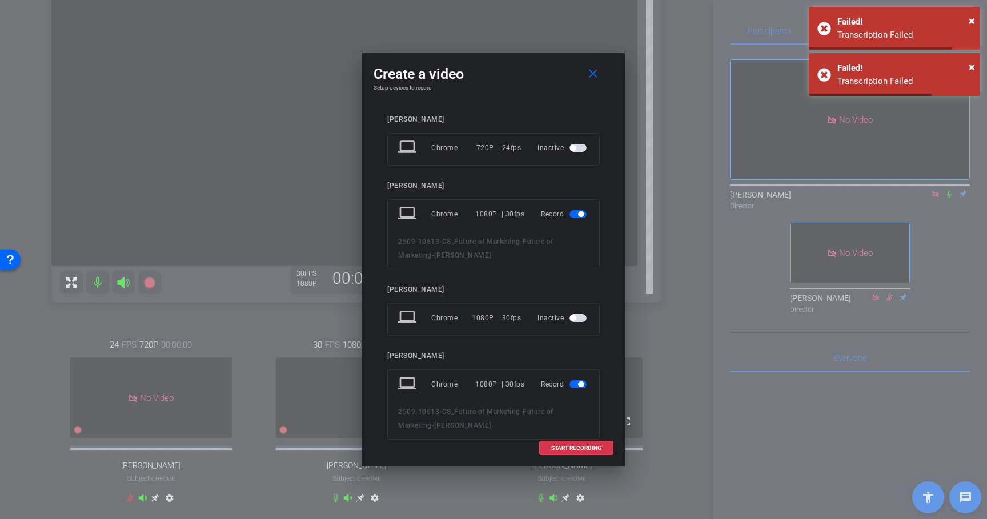
scroll to position [92, 0]
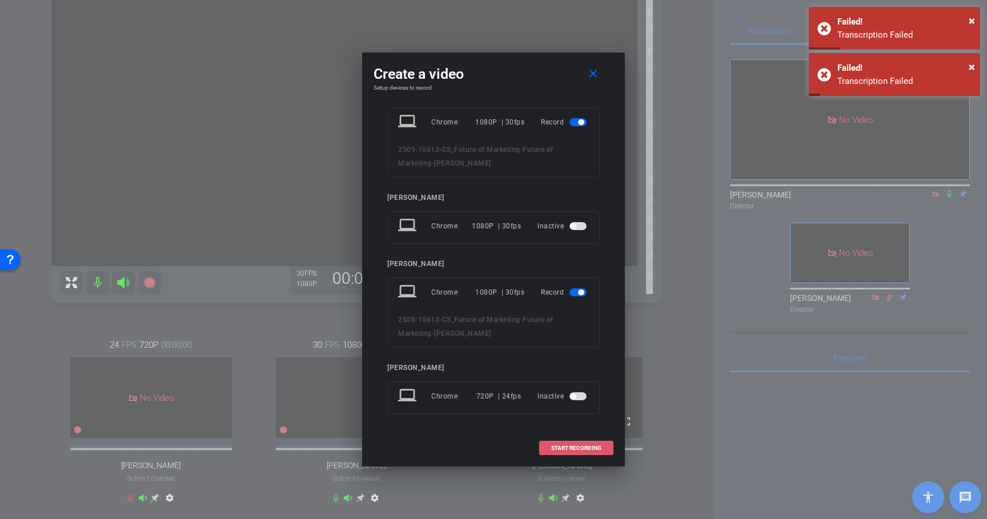
click at [571, 451] on span "START RECORDING" at bounding box center [576, 448] width 50 height 6
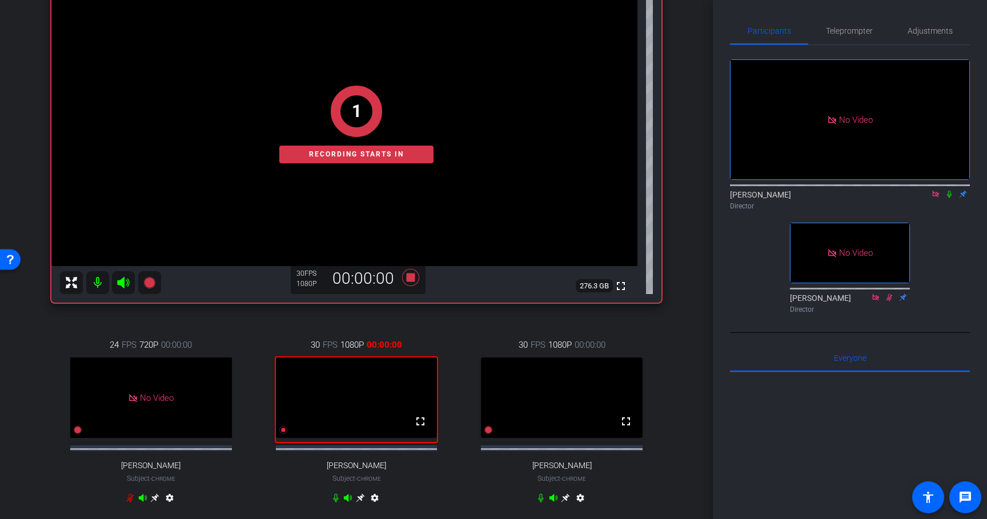
click at [410, 281] on div "1 Recording starts in" at bounding box center [356, 124] width 610 height 357
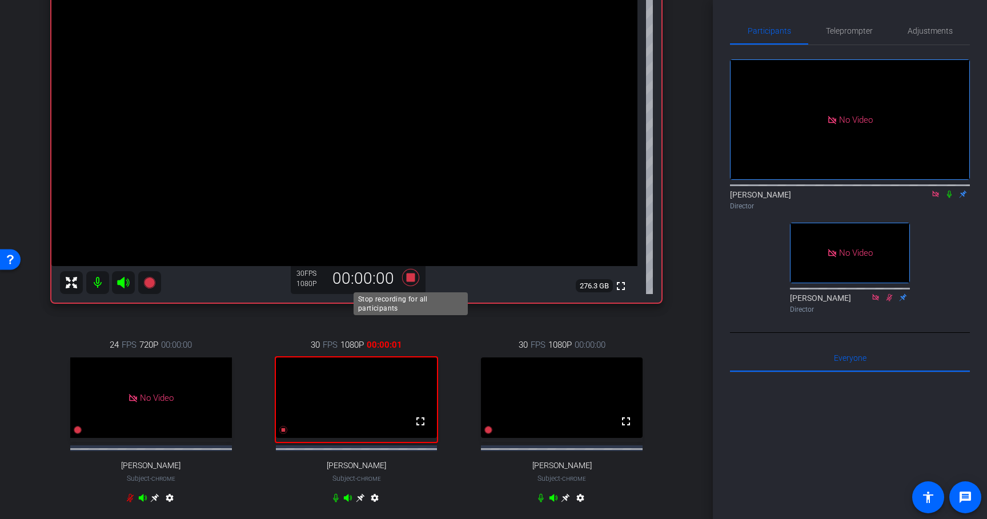
click at [411, 277] on icon at bounding box center [410, 277] width 17 height 17
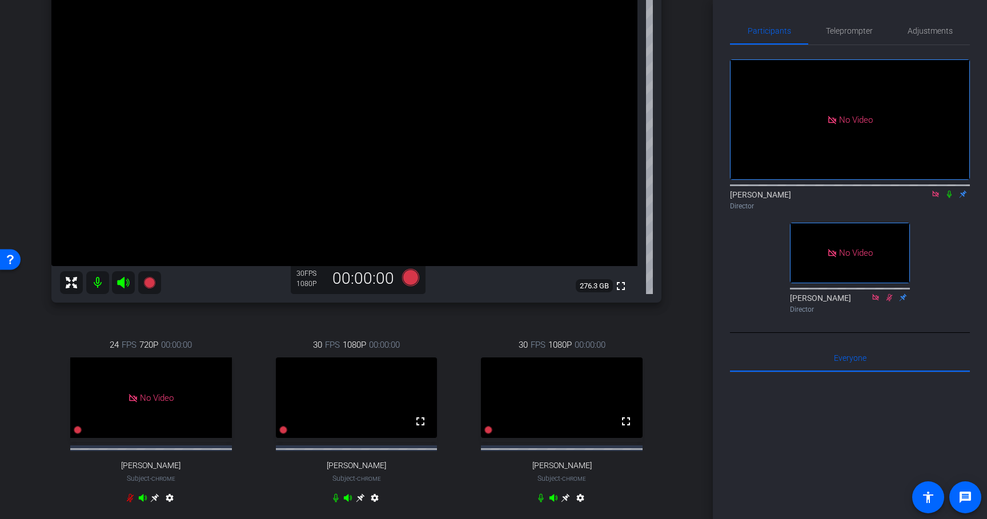
drag, startPoint x: 411, startPoint y: 279, endPoint x: 440, endPoint y: 324, distance: 53.2
click at [440, 323] on div "[PERSON_NAME] Chrome info ROOM ID: 355126082 fullscreen settings 276.3 GB 30 FP…" at bounding box center [357, 235] width 656 height 603
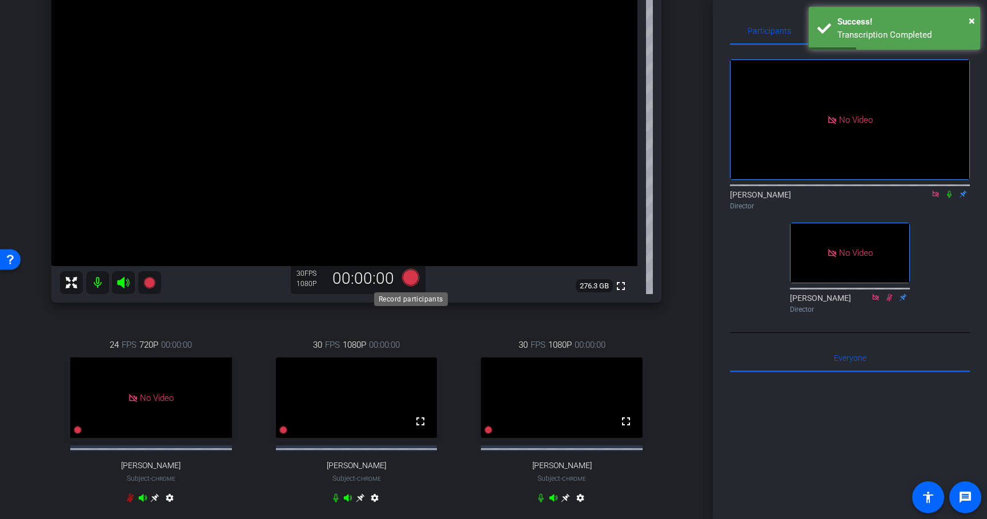
click at [411, 278] on icon at bounding box center [410, 277] width 17 height 17
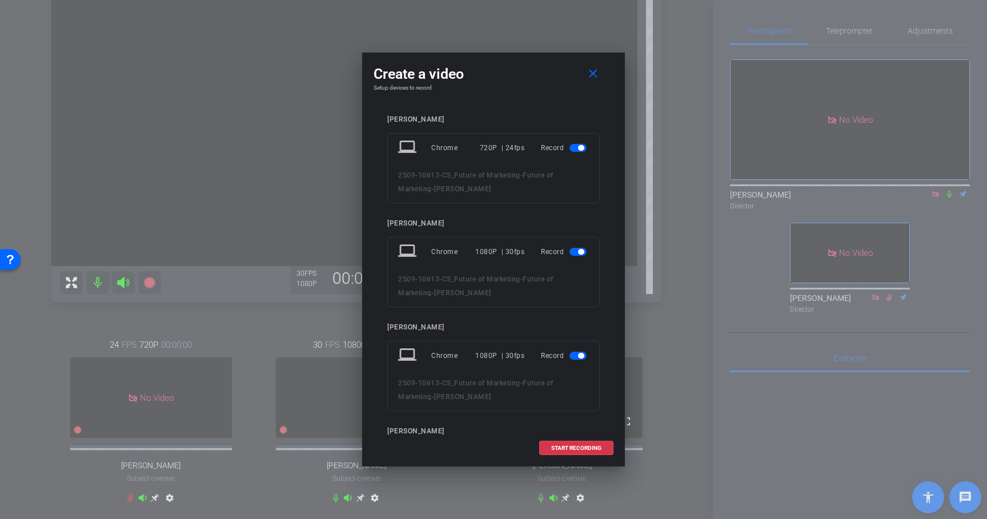
click at [577, 148] on span "button" at bounding box center [577, 148] width 17 height 8
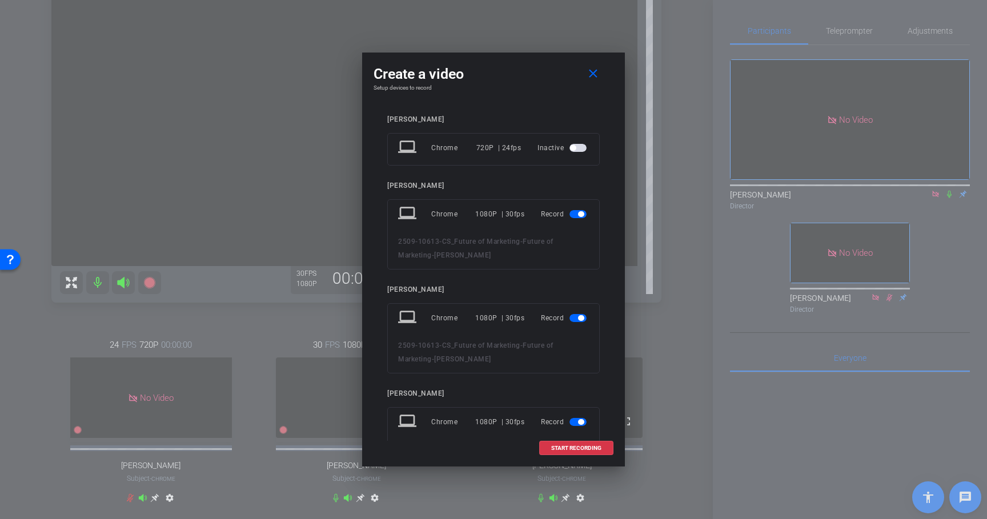
click at [577, 215] on span "button" at bounding box center [577, 214] width 17 height 8
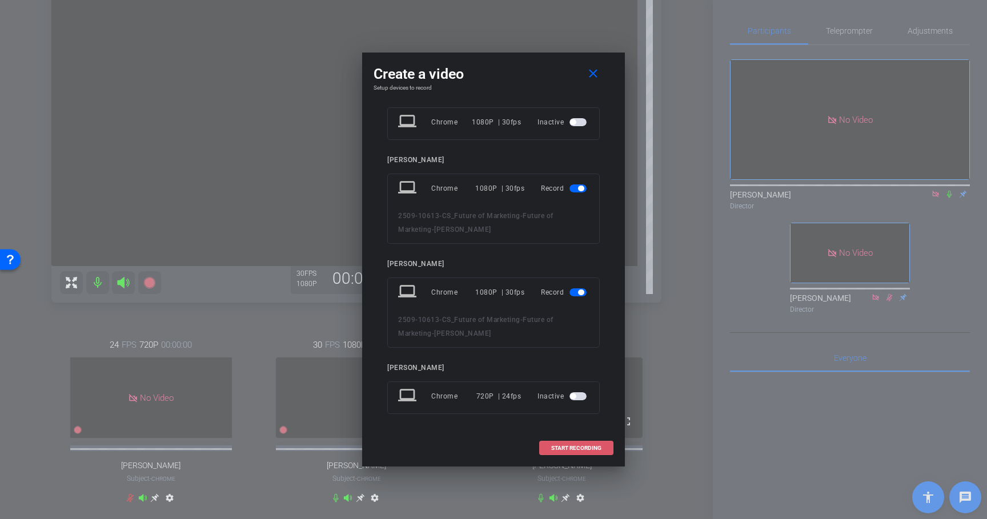
click at [583, 449] on span "START RECORDING" at bounding box center [576, 448] width 50 height 6
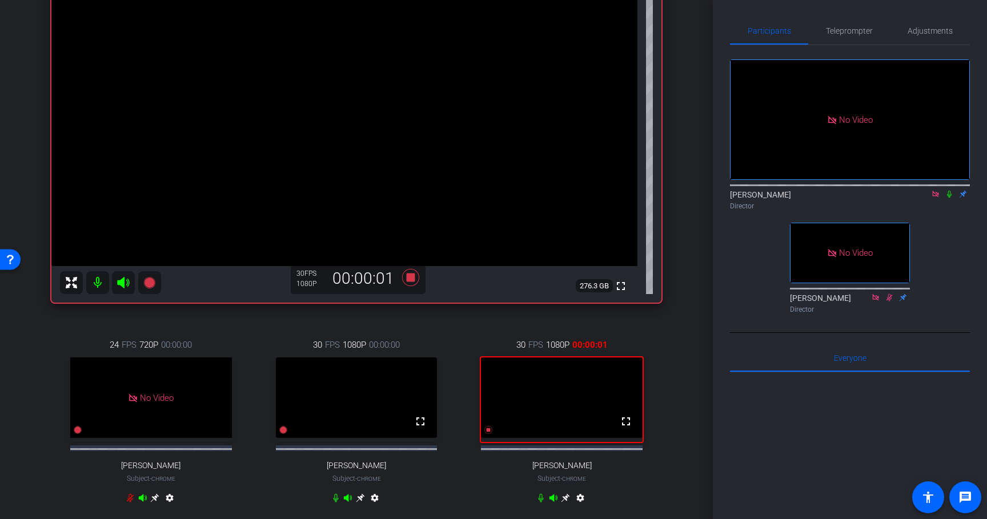
click at [946, 190] on icon at bounding box center [949, 194] width 9 height 8
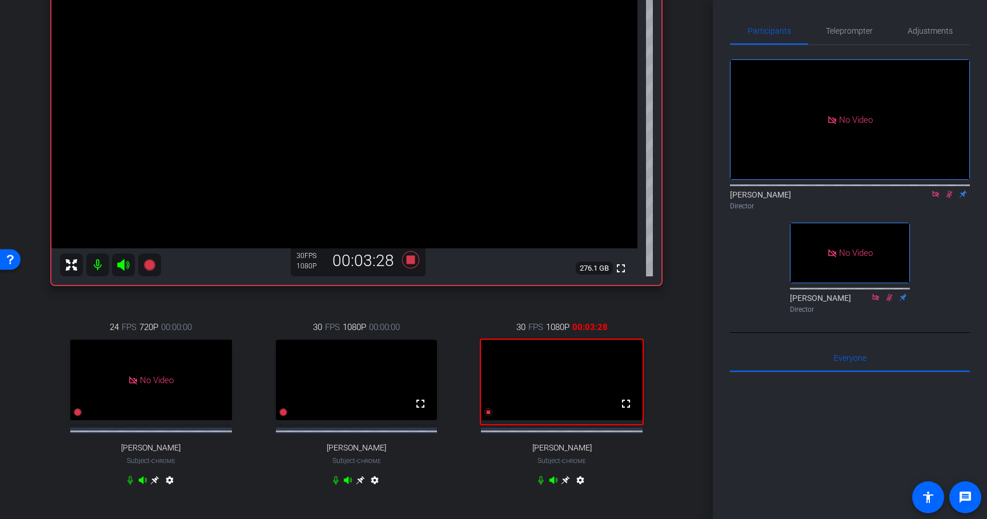
scroll to position [166, 0]
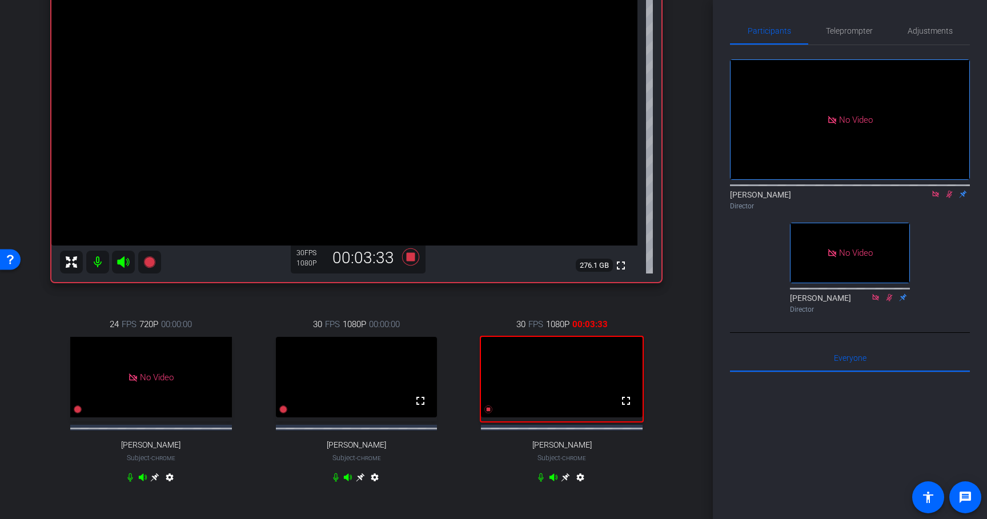
click at [948, 190] on icon at bounding box center [949, 194] width 9 height 8
click at [411, 258] on icon at bounding box center [410, 256] width 17 height 17
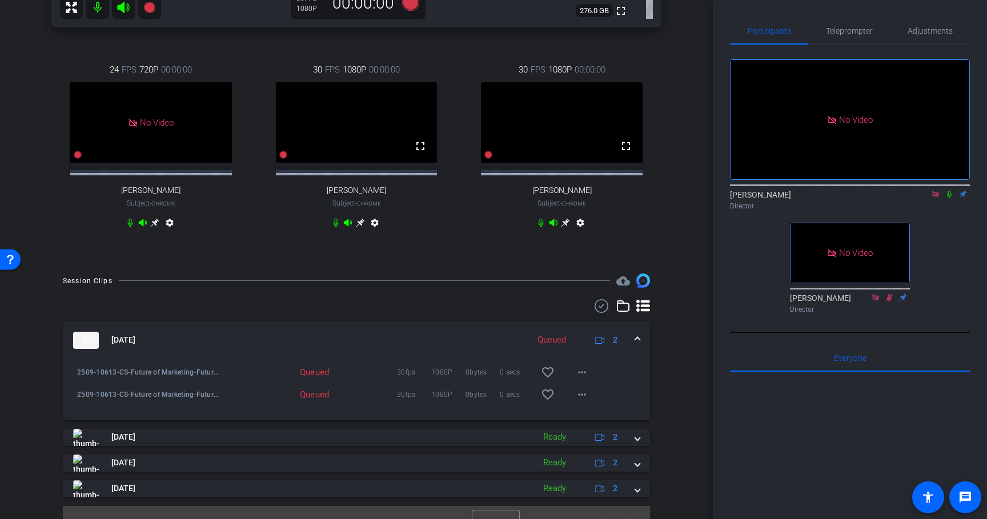
scroll to position [449, 0]
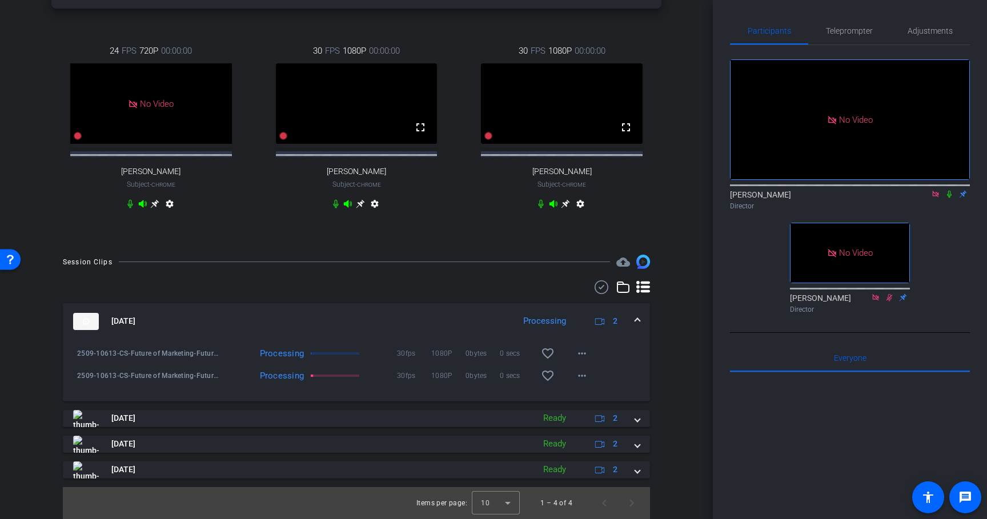
click at [474, 224] on div "30 FPS 1080P 00:00:00 fullscreen [PERSON_NAME] Subject - Chrome settings" at bounding box center [561, 129] width 199 height 206
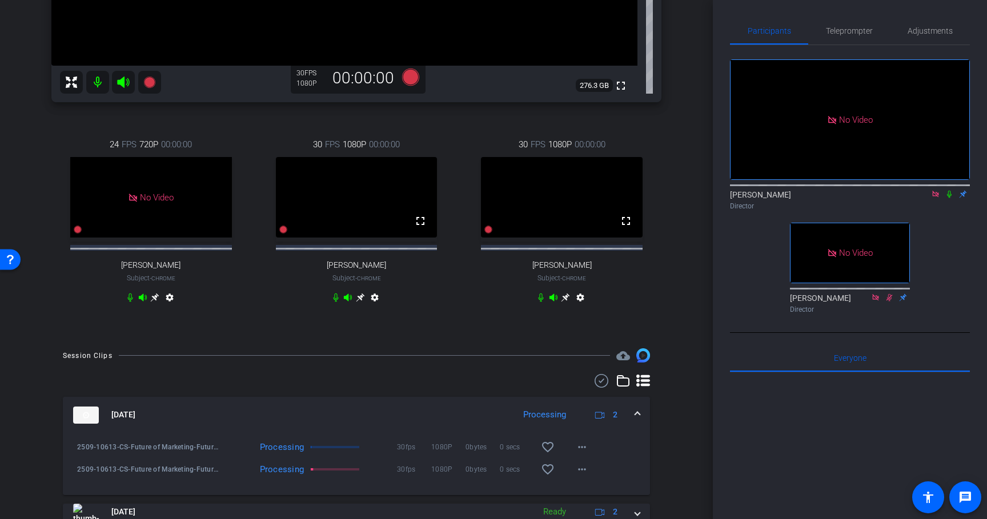
scroll to position [339, 0]
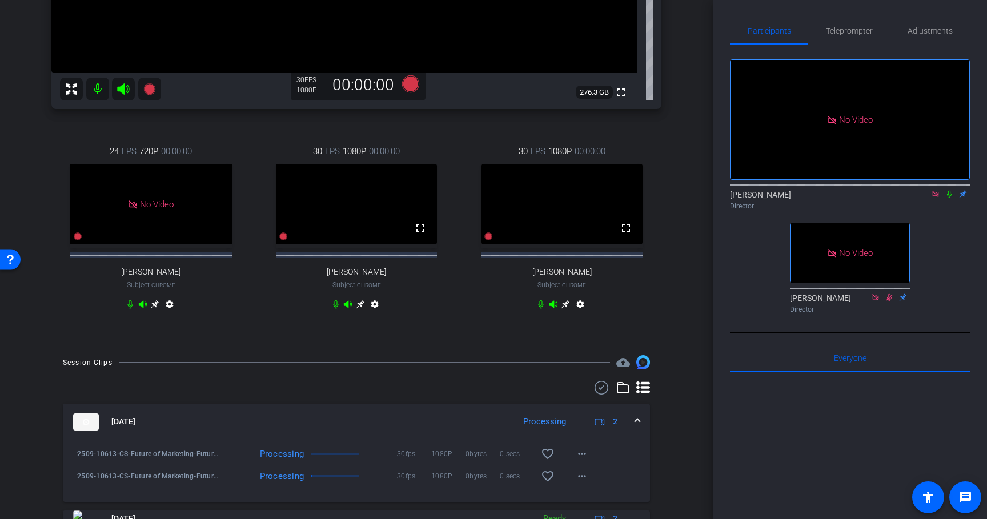
click at [358, 309] on icon at bounding box center [360, 304] width 9 height 9
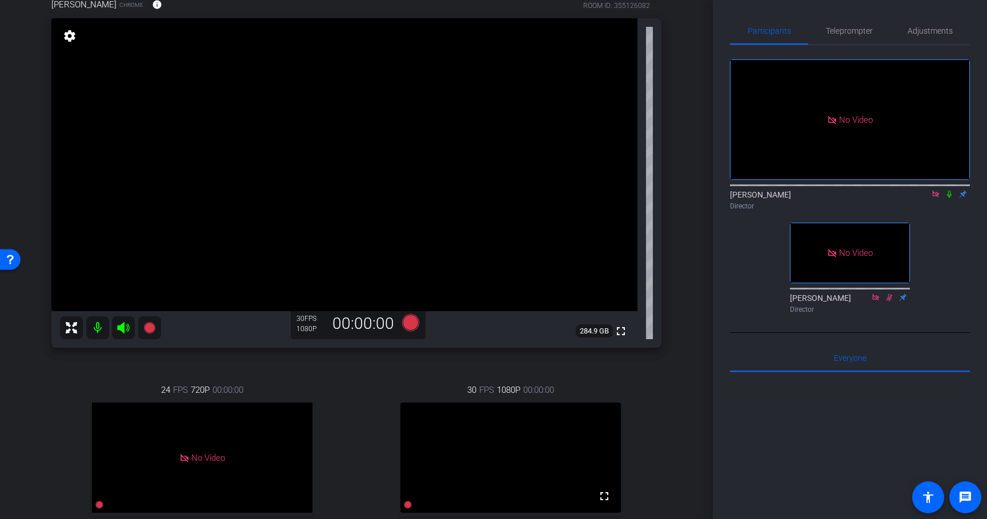
scroll to position [99, 0]
click at [409, 324] on icon at bounding box center [410, 323] width 17 height 17
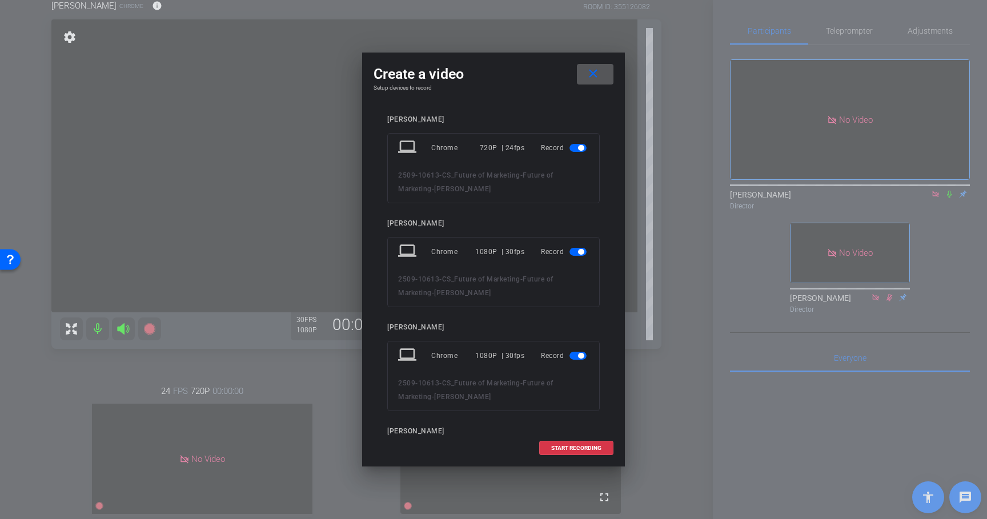
click at [580, 149] on span "button" at bounding box center [581, 148] width 6 height 6
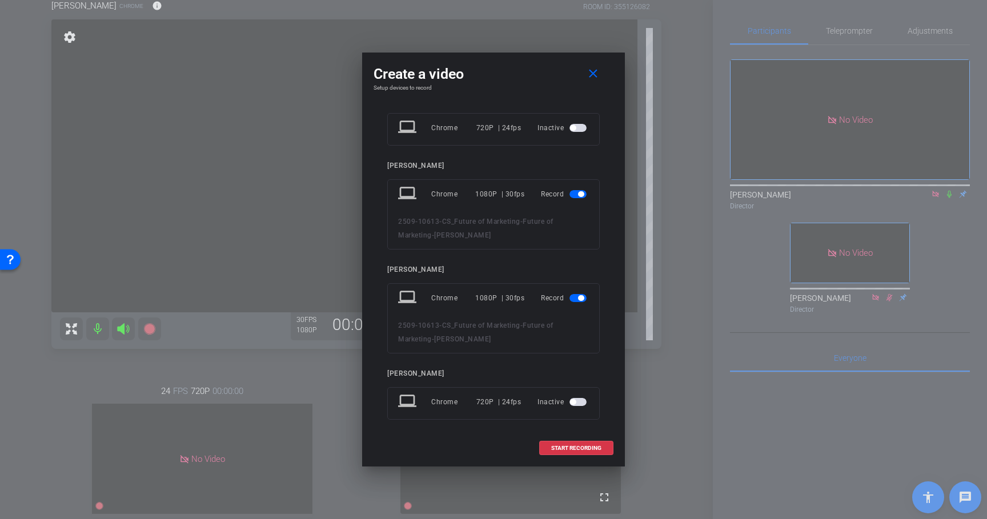
scroll to position [26, 0]
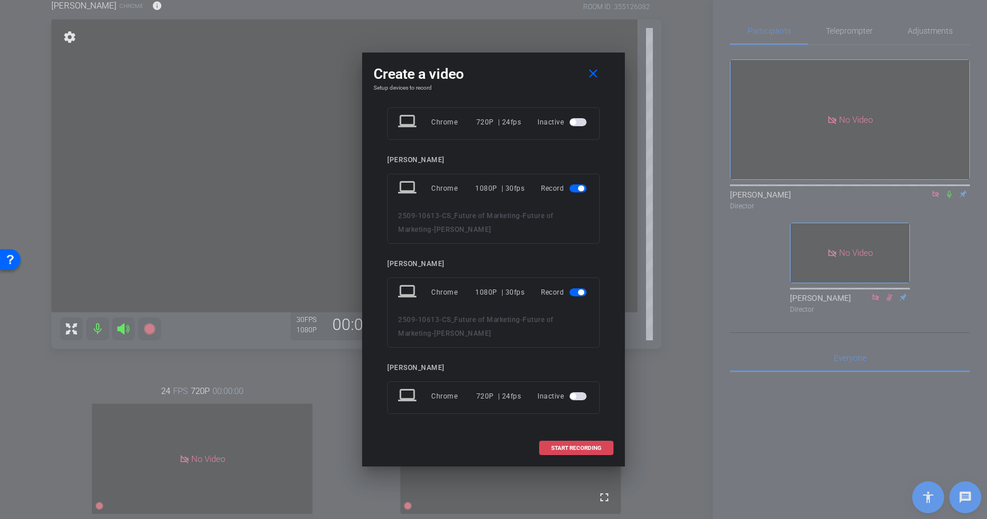
click at [583, 450] on span "START RECORDING" at bounding box center [576, 448] width 50 height 6
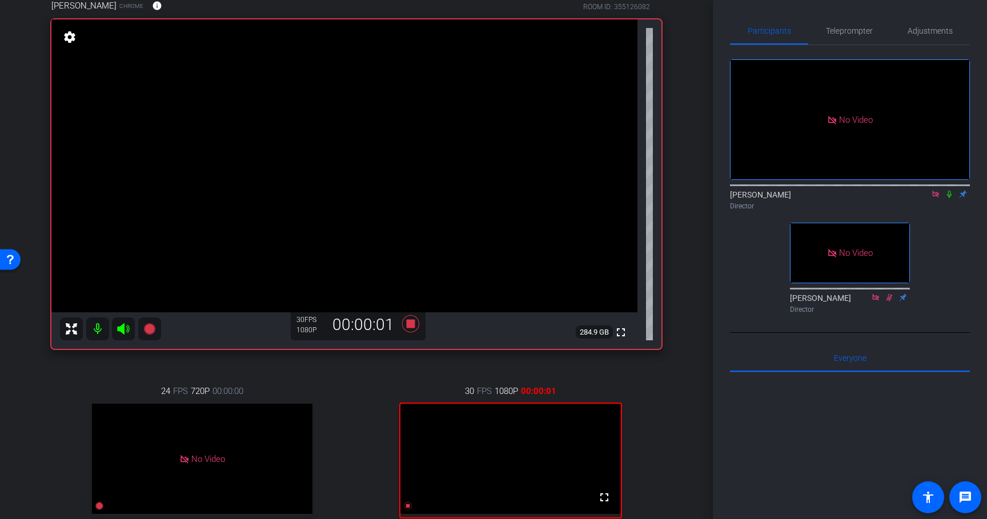
click at [949, 190] on icon at bounding box center [949, 194] width 9 height 8
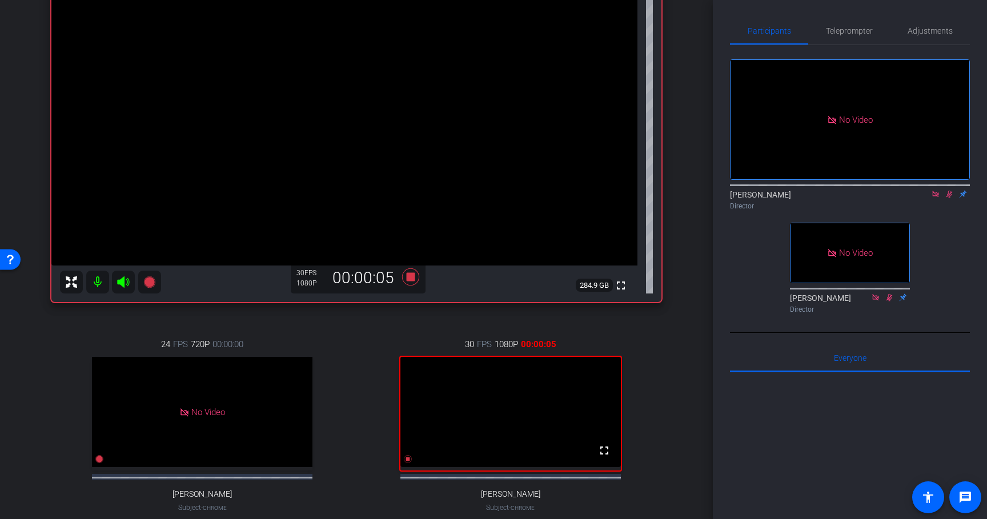
scroll to position [147, 0]
click at [410, 274] on icon at bounding box center [410, 275] width 17 height 17
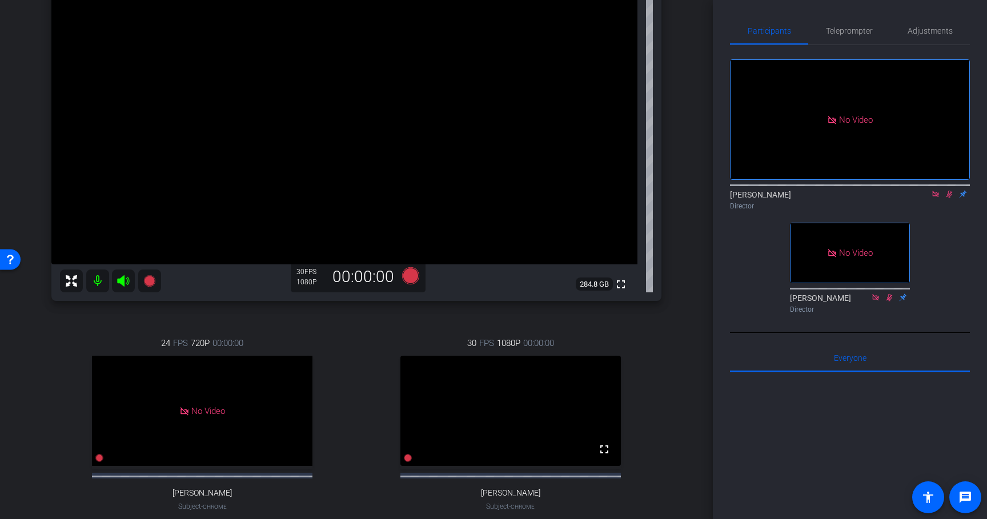
click at [950, 191] on icon at bounding box center [949, 194] width 6 height 7
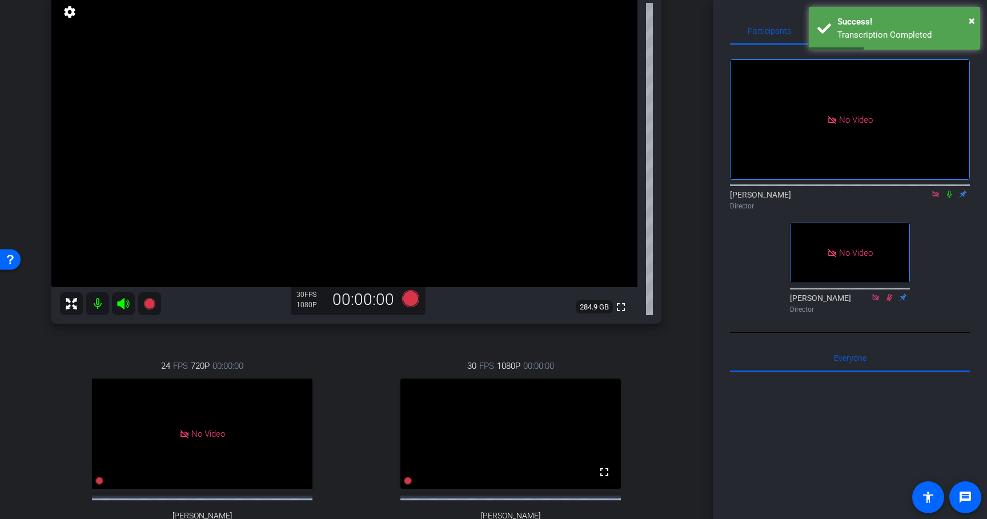
scroll to position [125, 0]
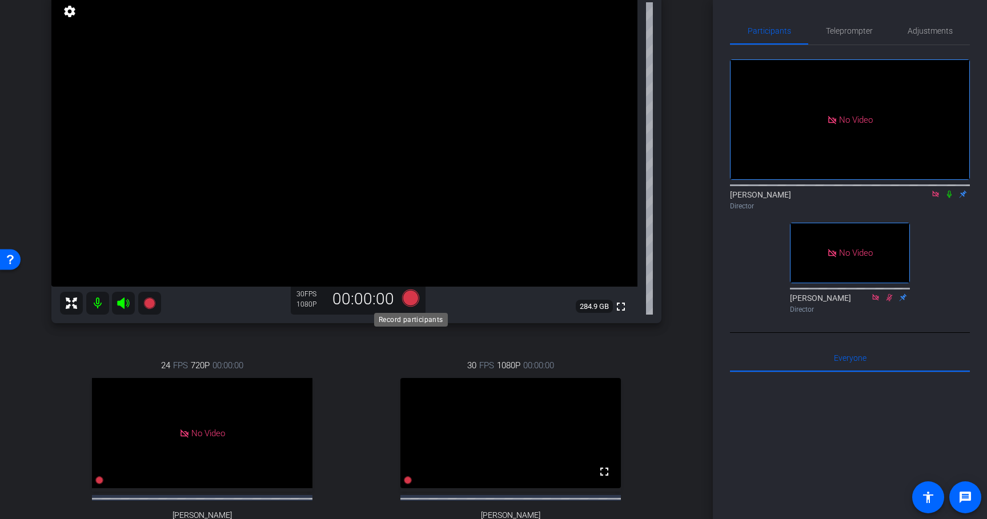
click at [416, 300] on icon at bounding box center [410, 298] width 17 height 17
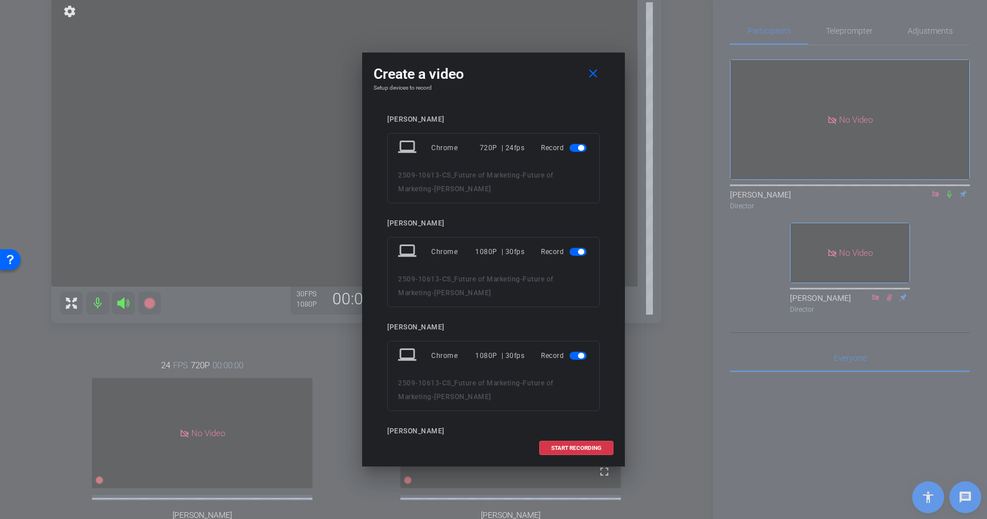
click at [579, 150] on span "button" at bounding box center [581, 148] width 6 height 6
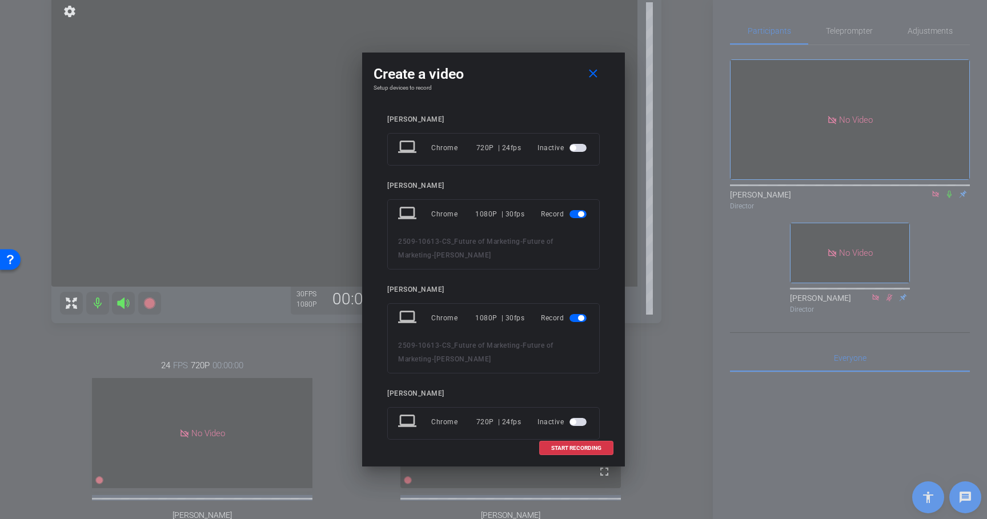
scroll to position [26, 0]
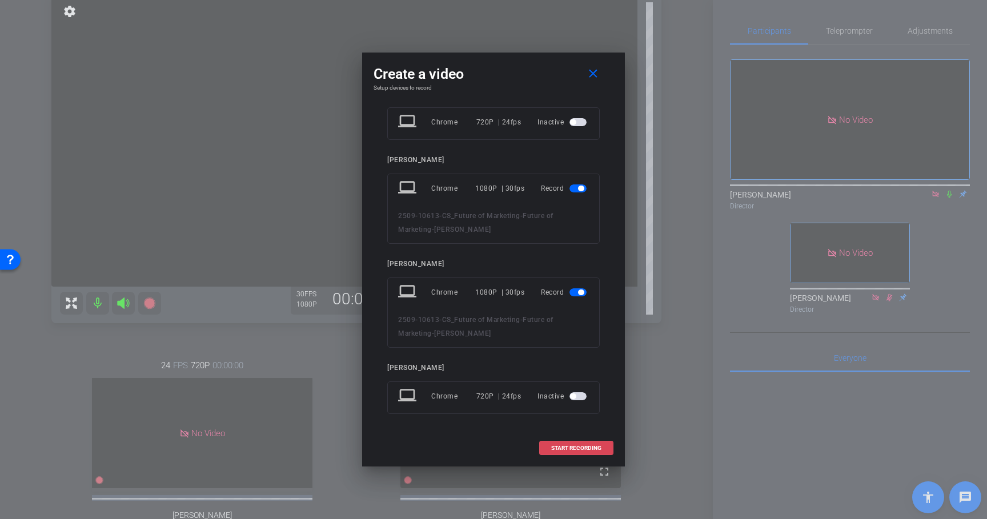
click at [581, 445] on span "START RECORDING" at bounding box center [576, 448] width 50 height 6
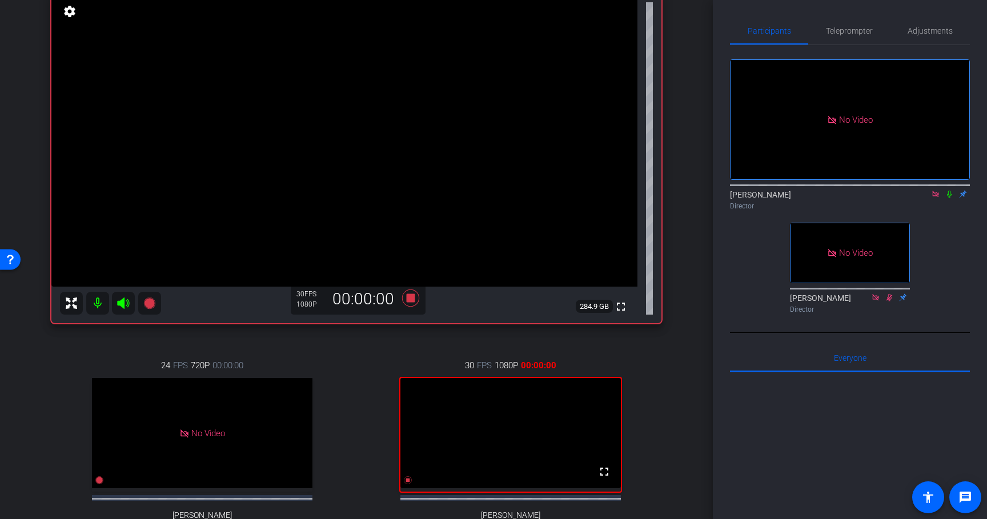
click at [949, 191] on icon at bounding box center [949, 194] width 5 height 7
click at [408, 300] on icon at bounding box center [410, 298] width 17 height 17
click at [950, 189] on mat-icon at bounding box center [949, 194] width 14 height 10
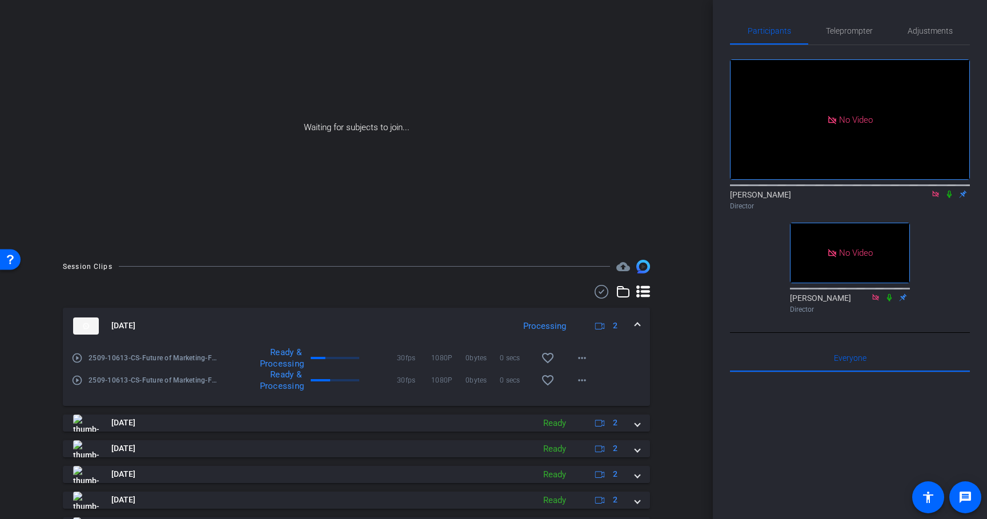
scroll to position [129, 0]
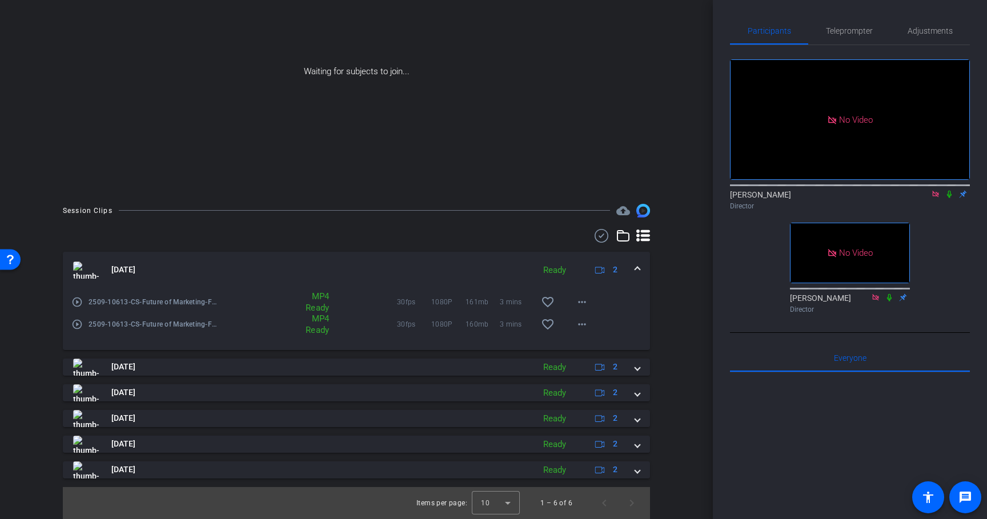
click at [635, 268] on div "[DATE] Ready 2" at bounding box center [354, 270] width 562 height 17
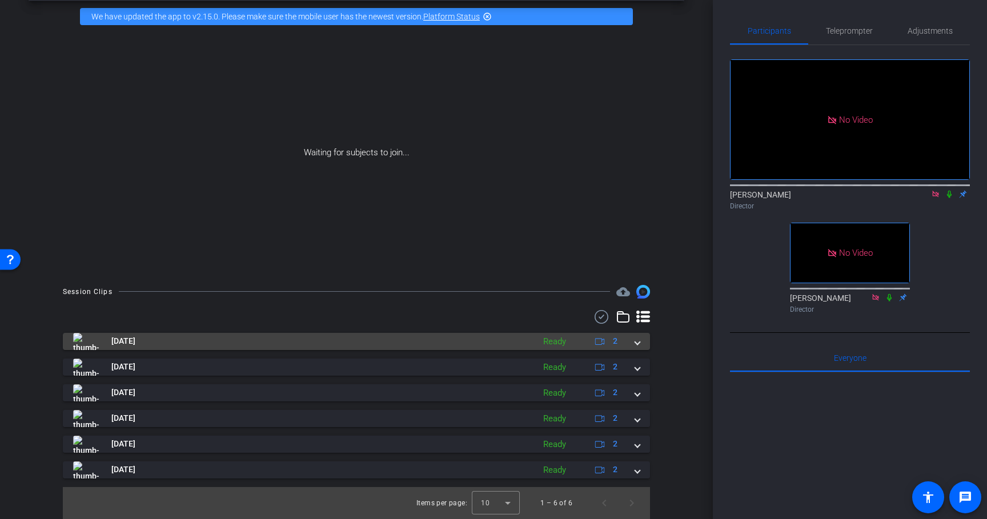
scroll to position [48, 0]
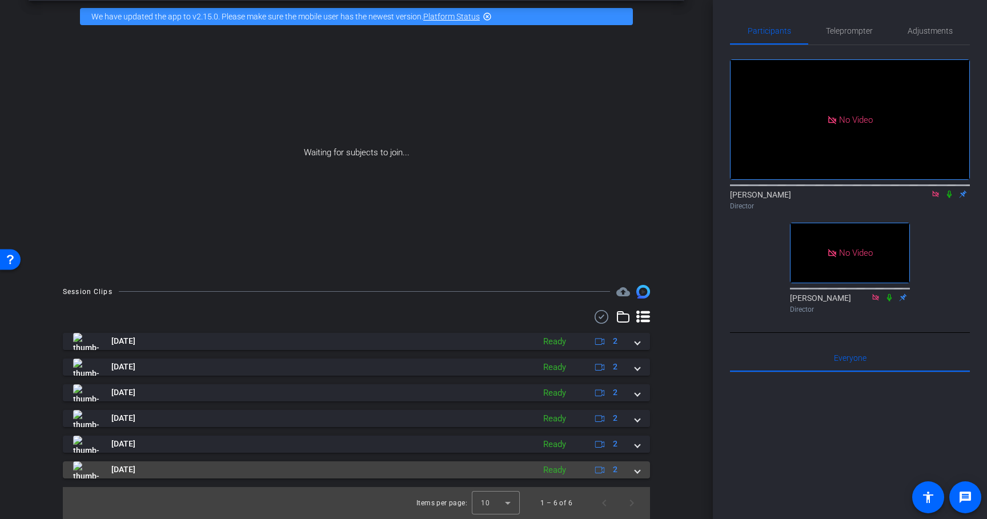
click at [638, 469] on span at bounding box center [637, 470] width 5 height 12
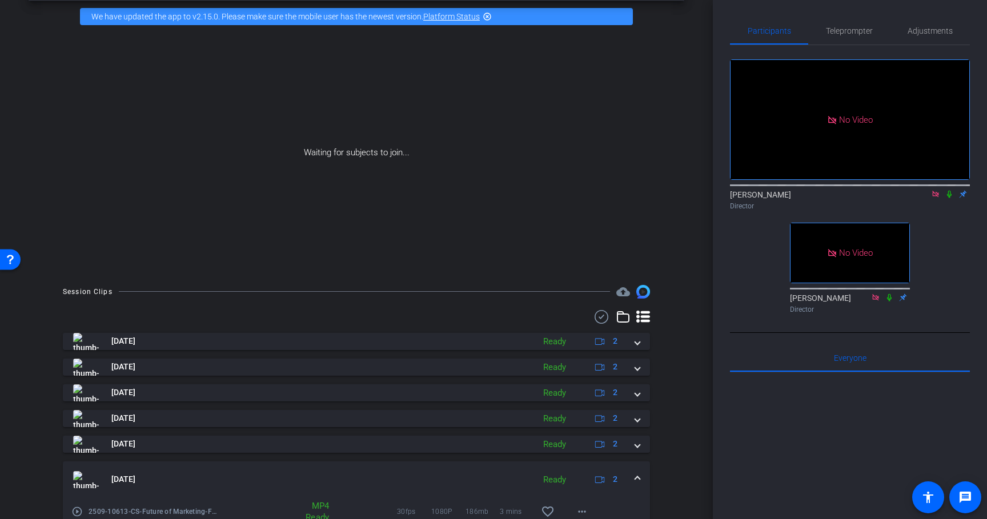
scroll to position [129, 0]
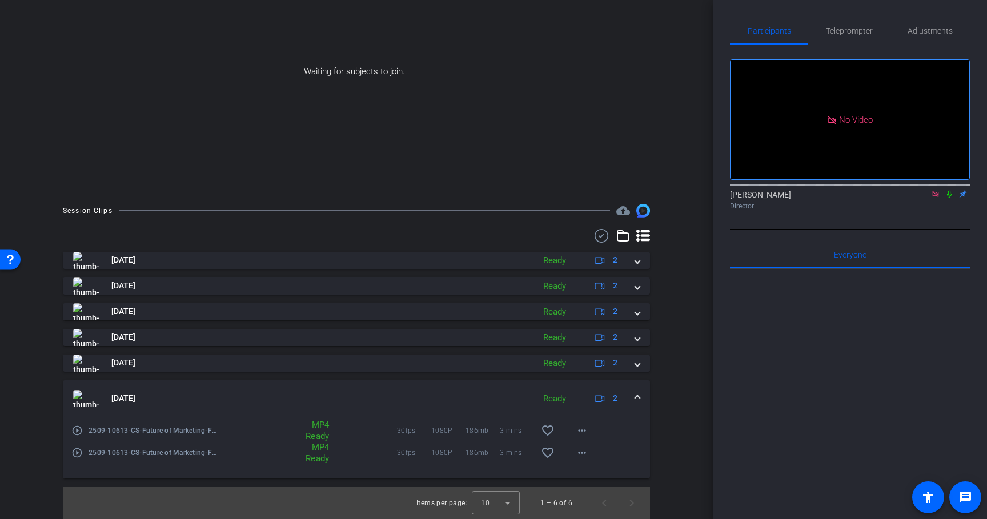
click at [951, 190] on icon at bounding box center [949, 194] width 9 height 8
